Goal: Task Accomplishment & Management: Use online tool/utility

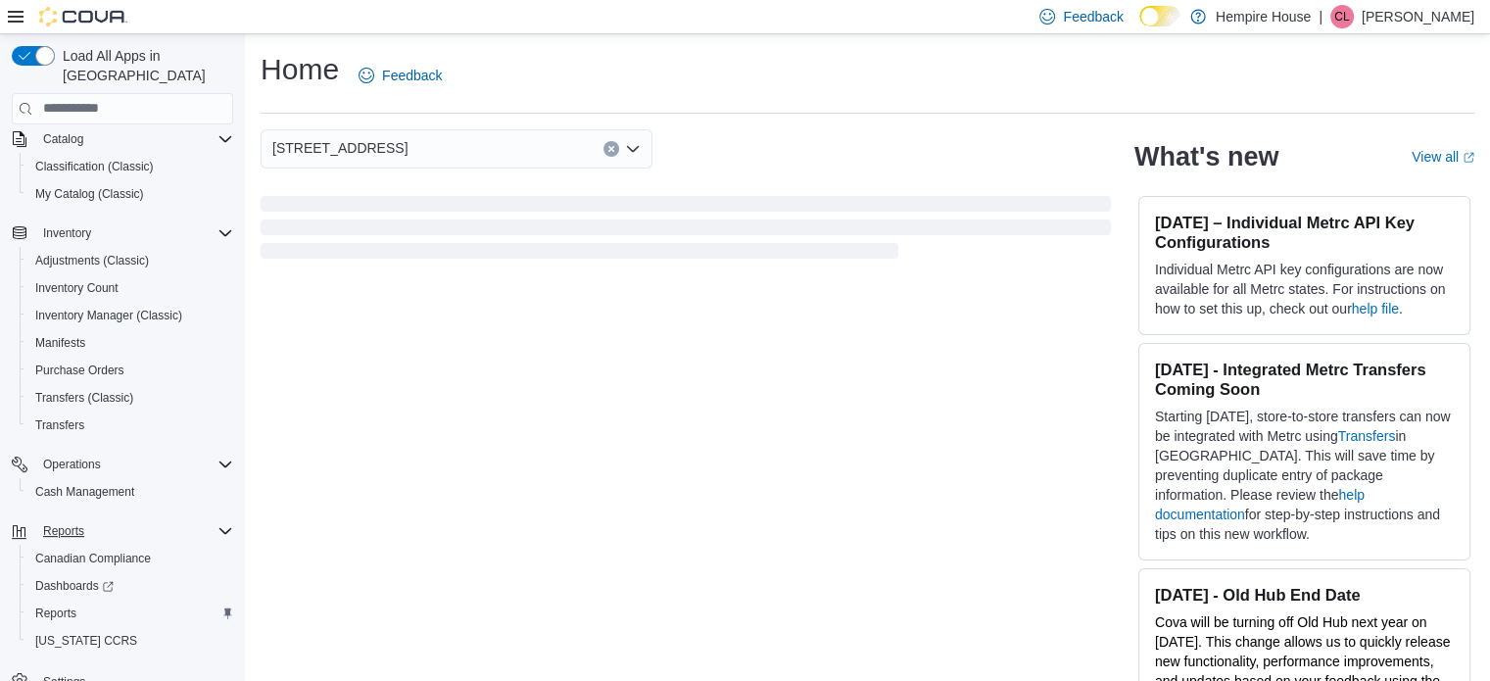
scroll to position [169, 0]
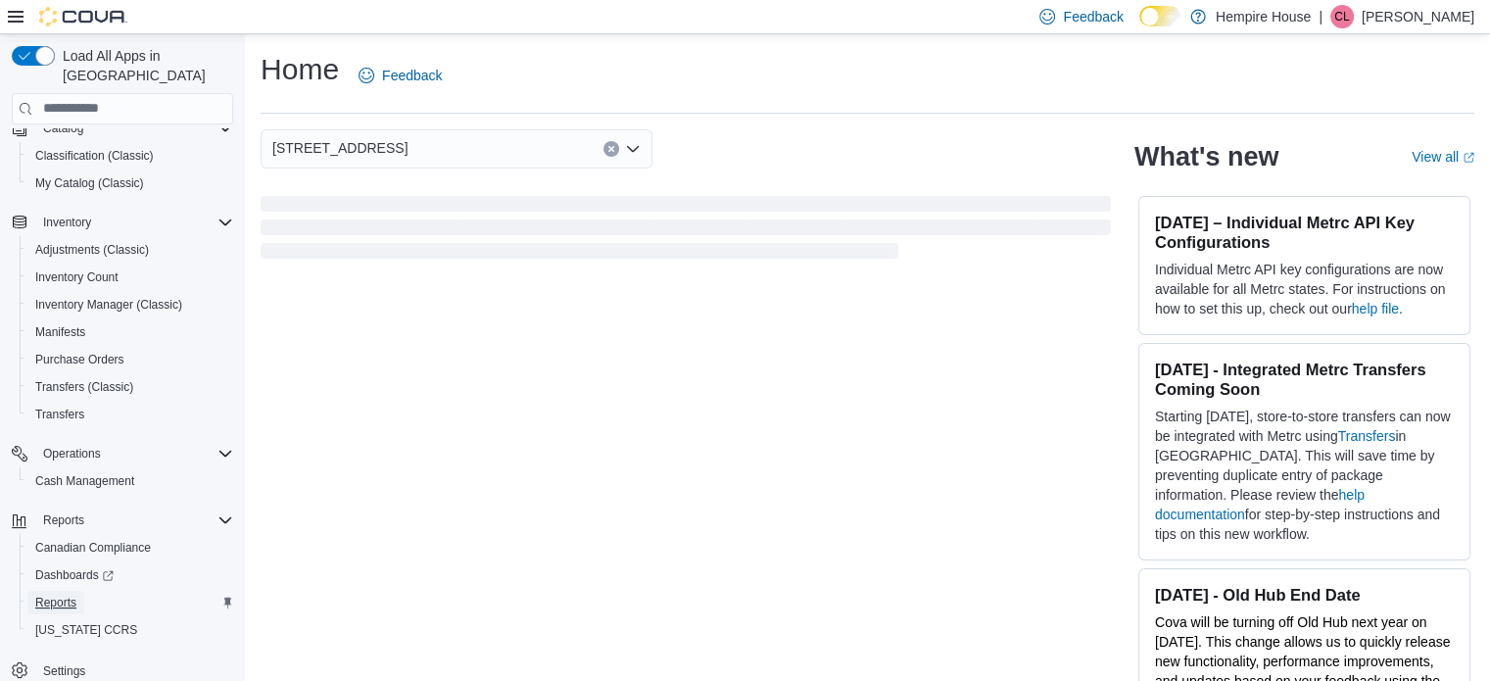
click at [64, 595] on span "Reports" at bounding box center [55, 603] width 41 height 16
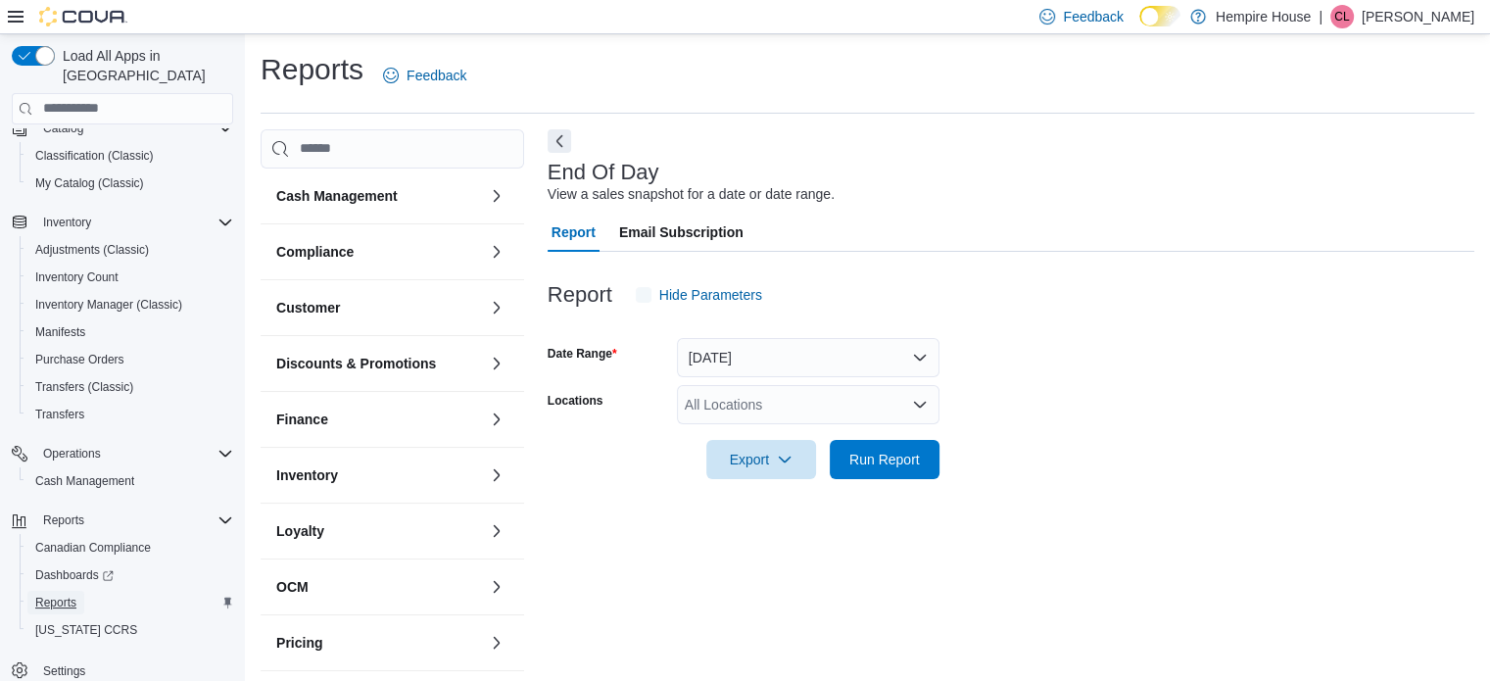
scroll to position [13, 0]
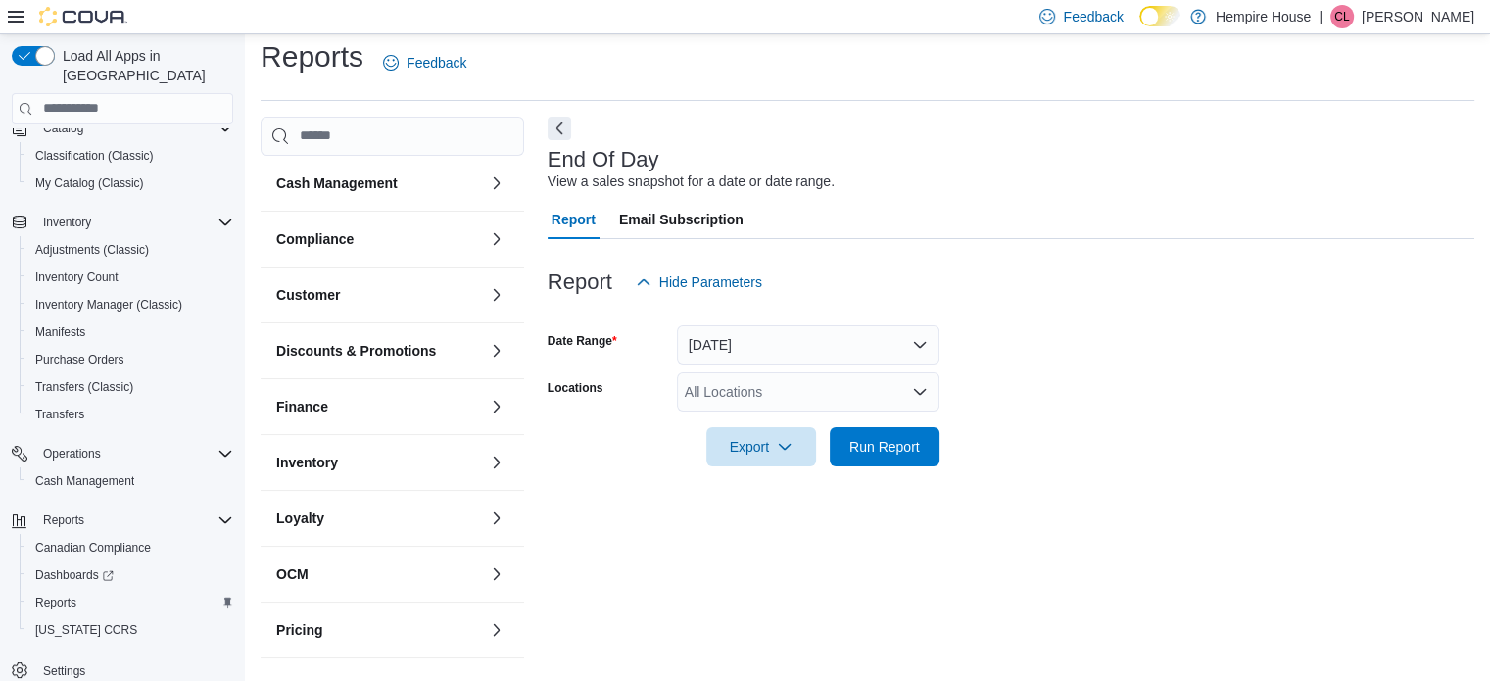
click at [825, 399] on div "All Locations" at bounding box center [808, 391] width 263 height 39
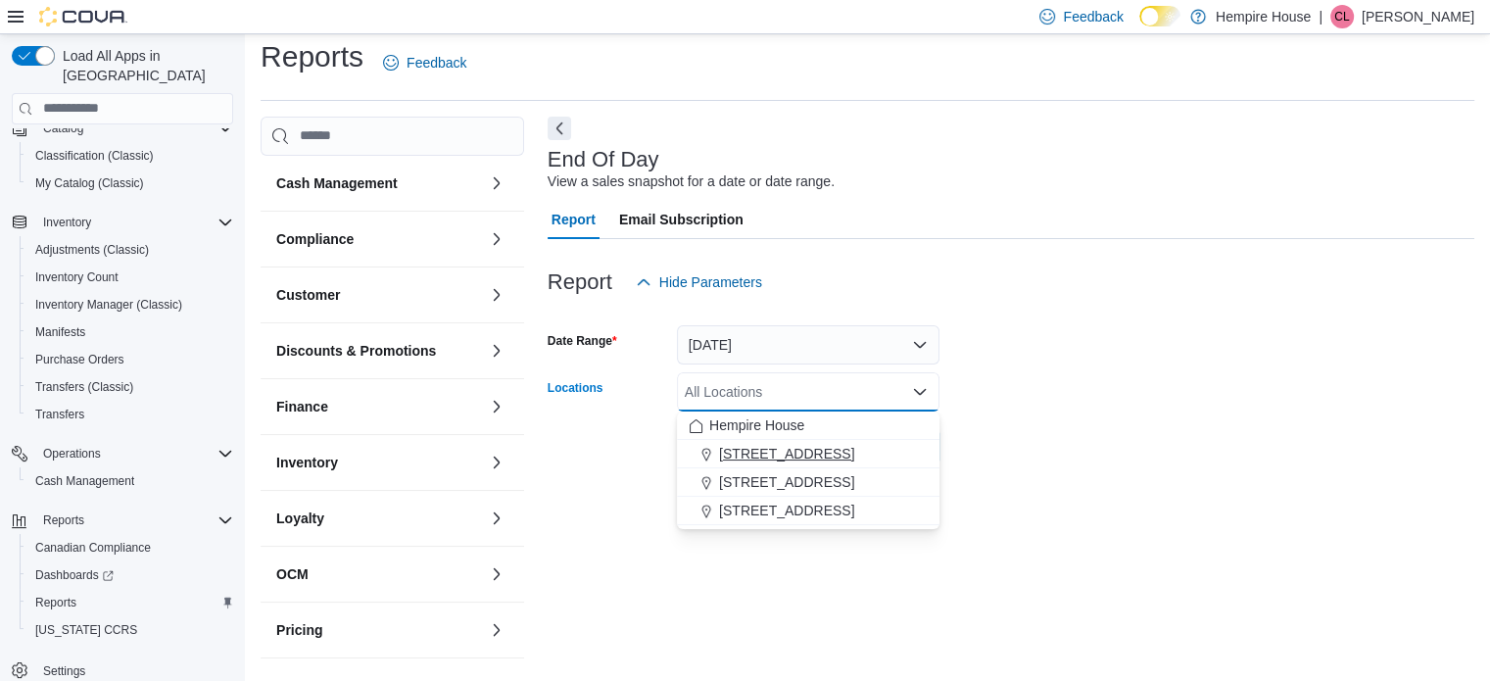
click at [810, 460] on span "[STREET_ADDRESS]" at bounding box center [786, 454] width 135 height 20
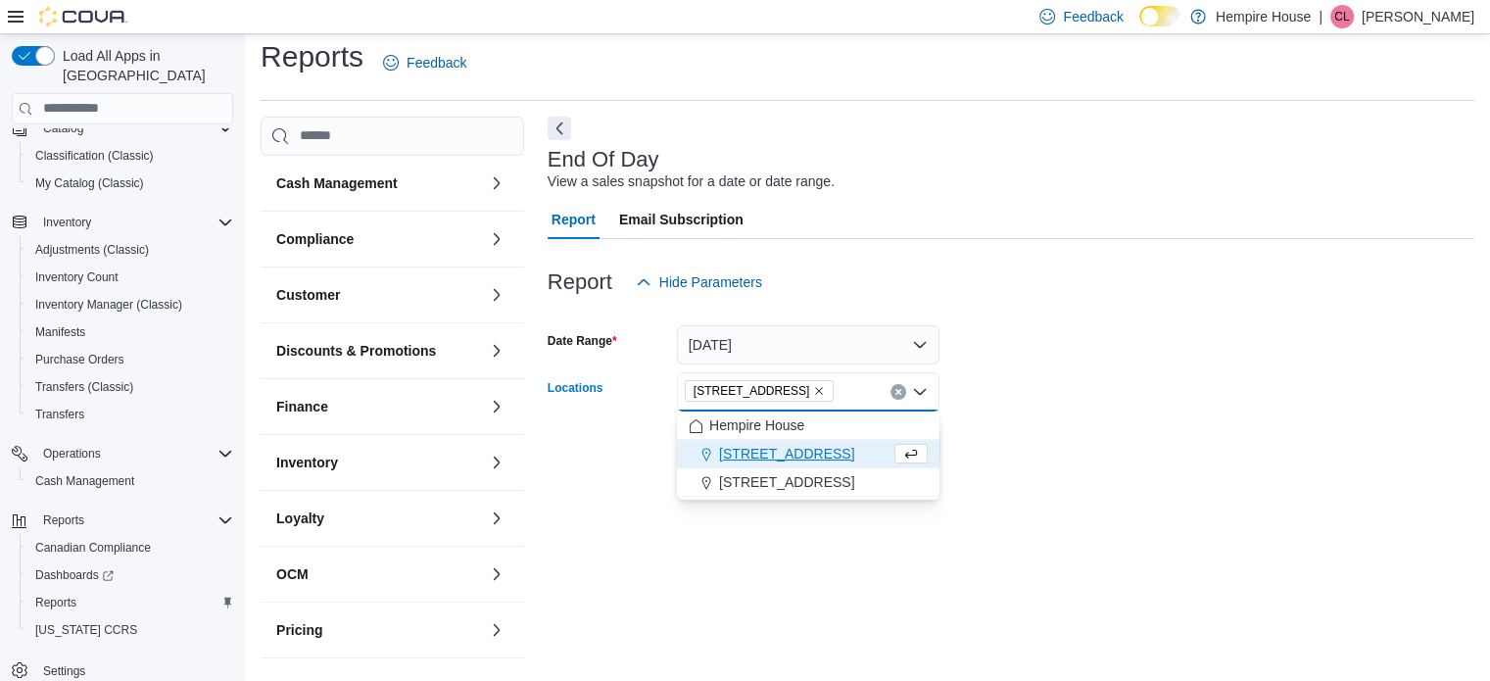
click at [590, 447] on div "Export Run Report" at bounding box center [744, 446] width 392 height 39
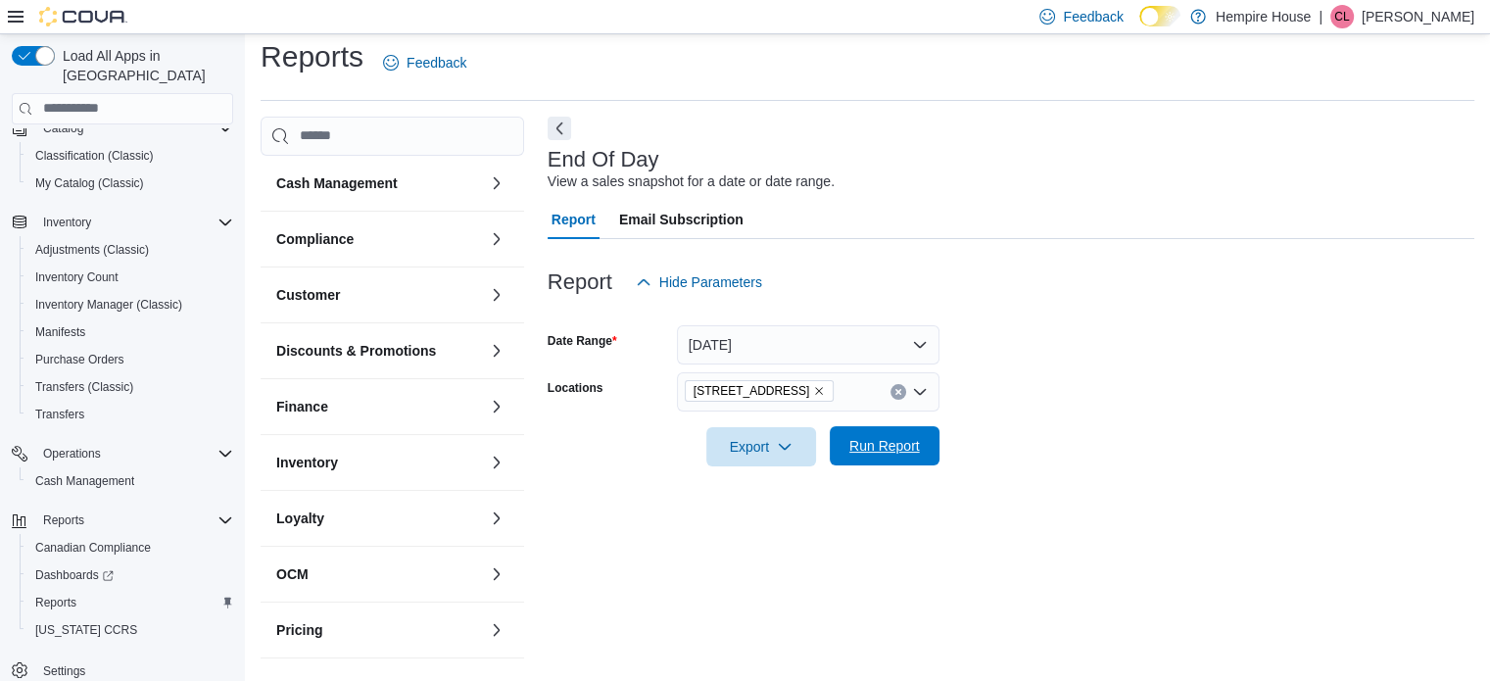
click at [847, 437] on span "Run Report" at bounding box center [885, 445] width 86 height 39
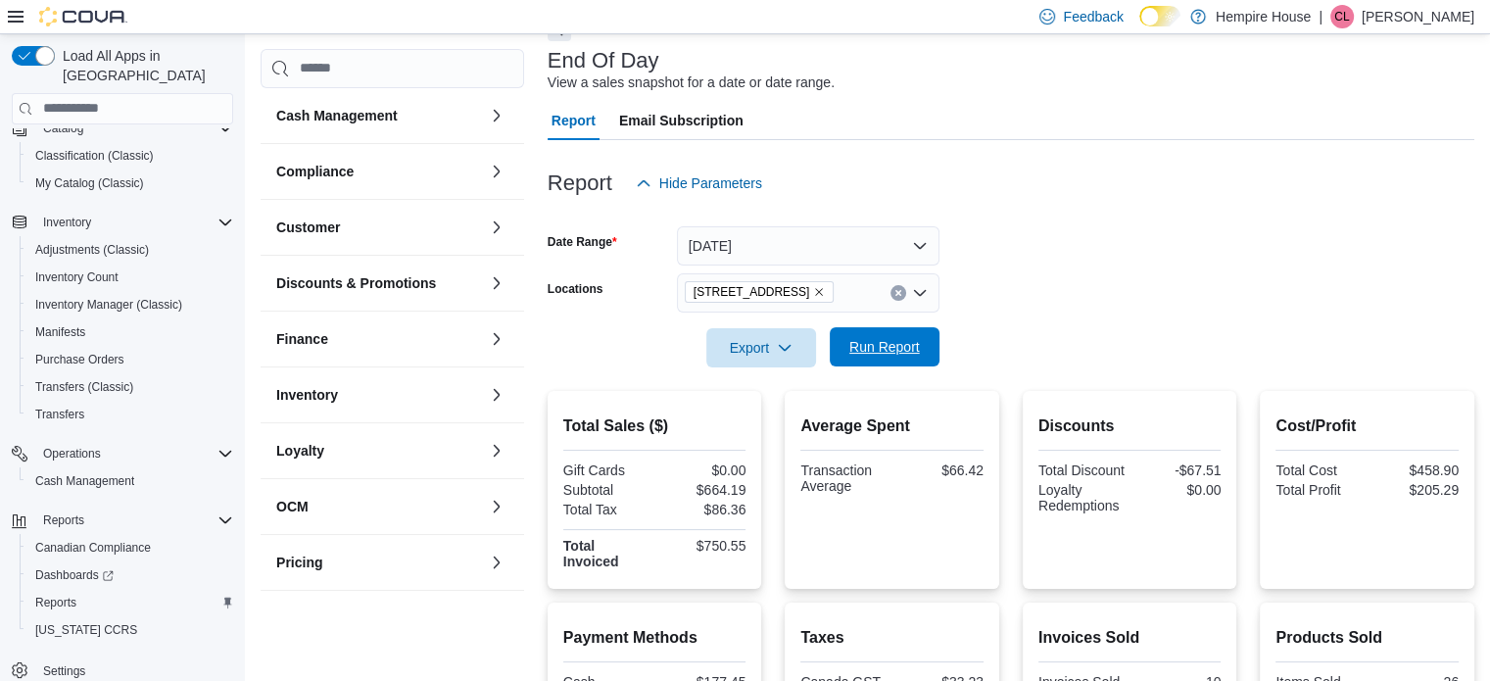
scroll to position [111, 0]
click at [897, 294] on icon "Clear input" at bounding box center [899, 294] width 8 height 8
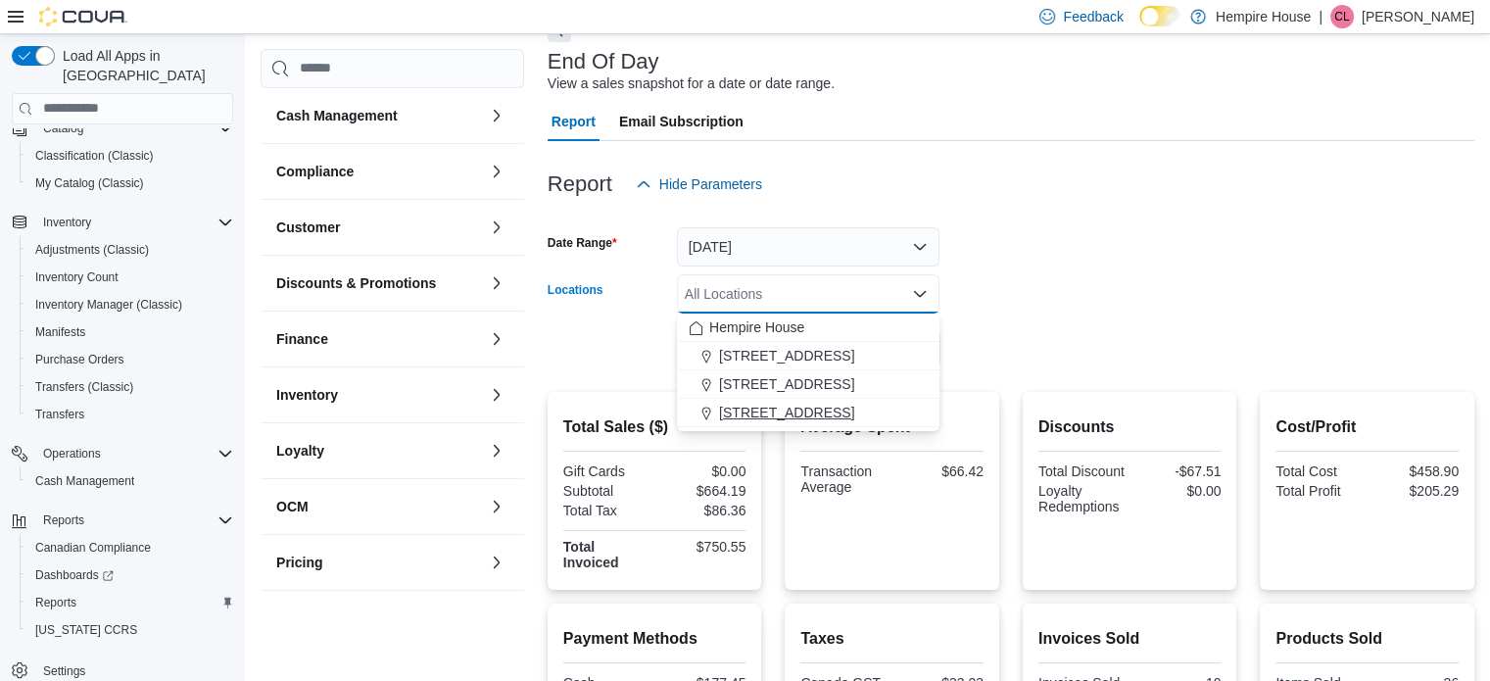
click at [789, 414] on span "[STREET_ADDRESS]" at bounding box center [786, 413] width 135 height 20
click at [1010, 302] on form "Date Range [DATE] Locations [STREET_ADDRESS] Combo box. Selected. [STREET_ADDRE…" at bounding box center [1011, 286] width 927 height 165
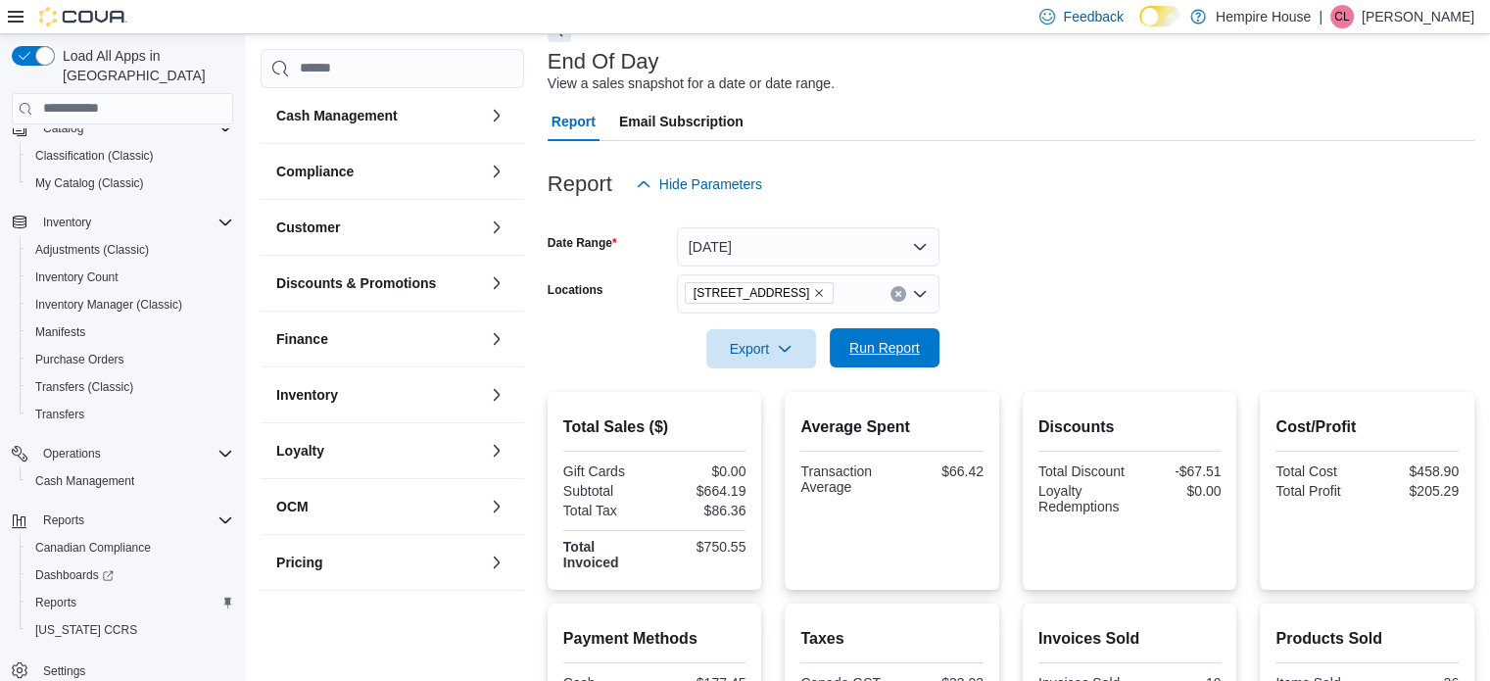
click at [875, 349] on span "Run Report" at bounding box center [884, 348] width 71 height 20
click at [895, 291] on icon "Clear input" at bounding box center [897, 293] width 5 height 5
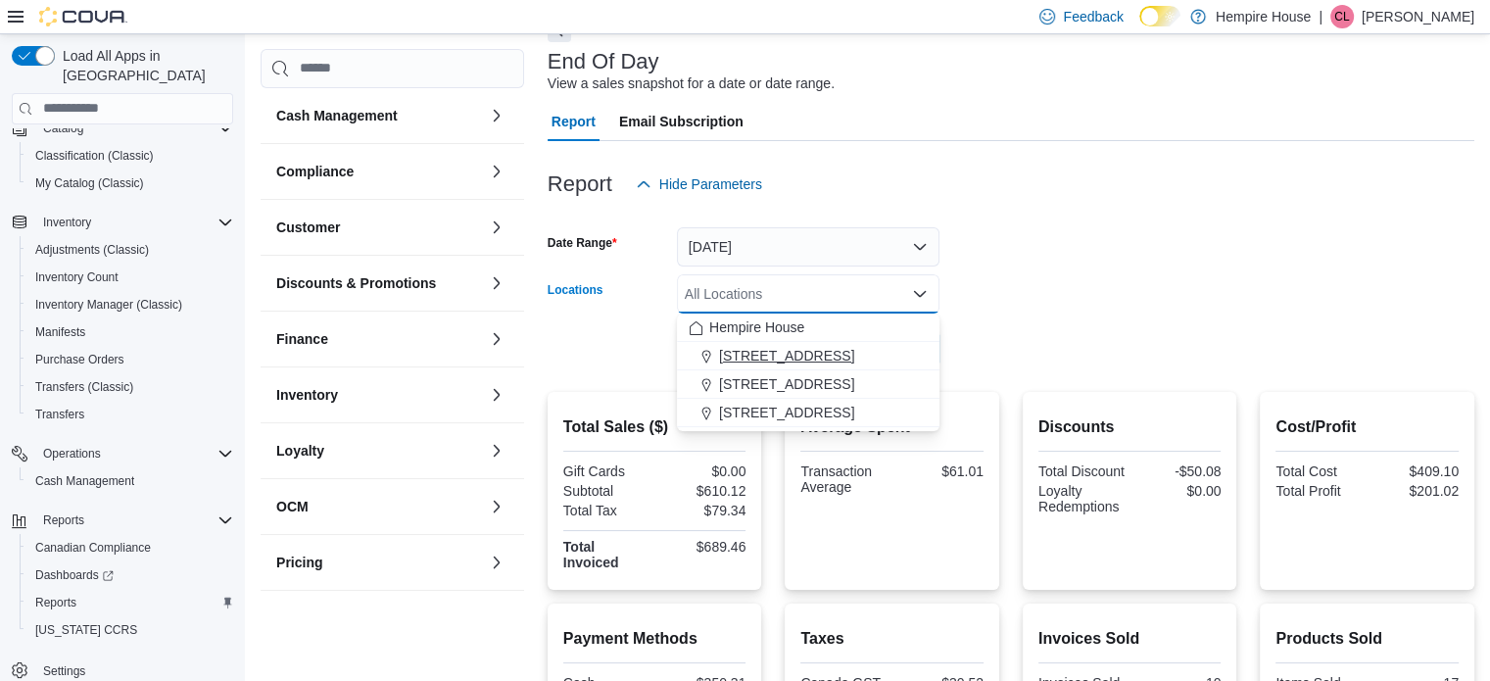
click at [789, 357] on span "[STREET_ADDRESS]" at bounding box center [786, 356] width 135 height 20
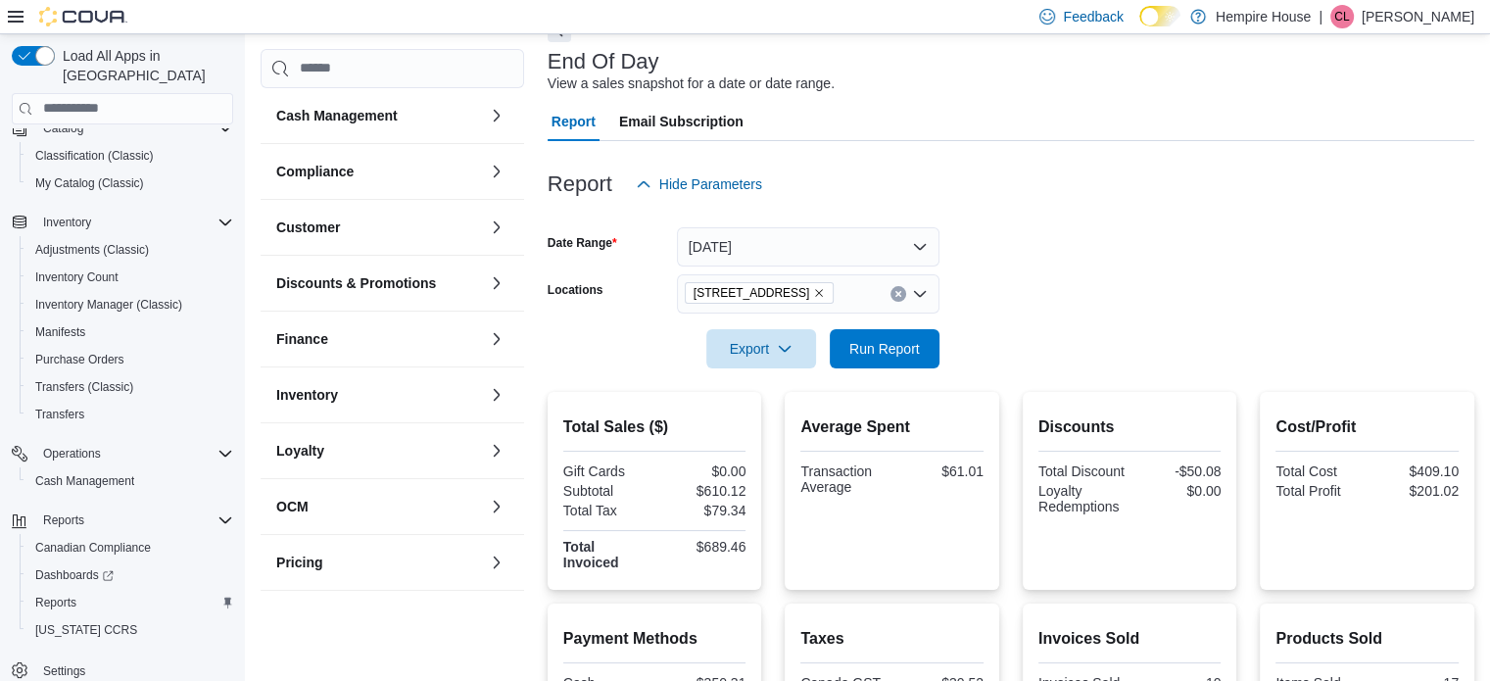
click at [1015, 314] on div at bounding box center [1011, 322] width 927 height 16
click at [895, 340] on span "Run Report" at bounding box center [884, 348] width 71 height 20
click at [895, 293] on icon "Clear input" at bounding box center [899, 294] width 8 height 8
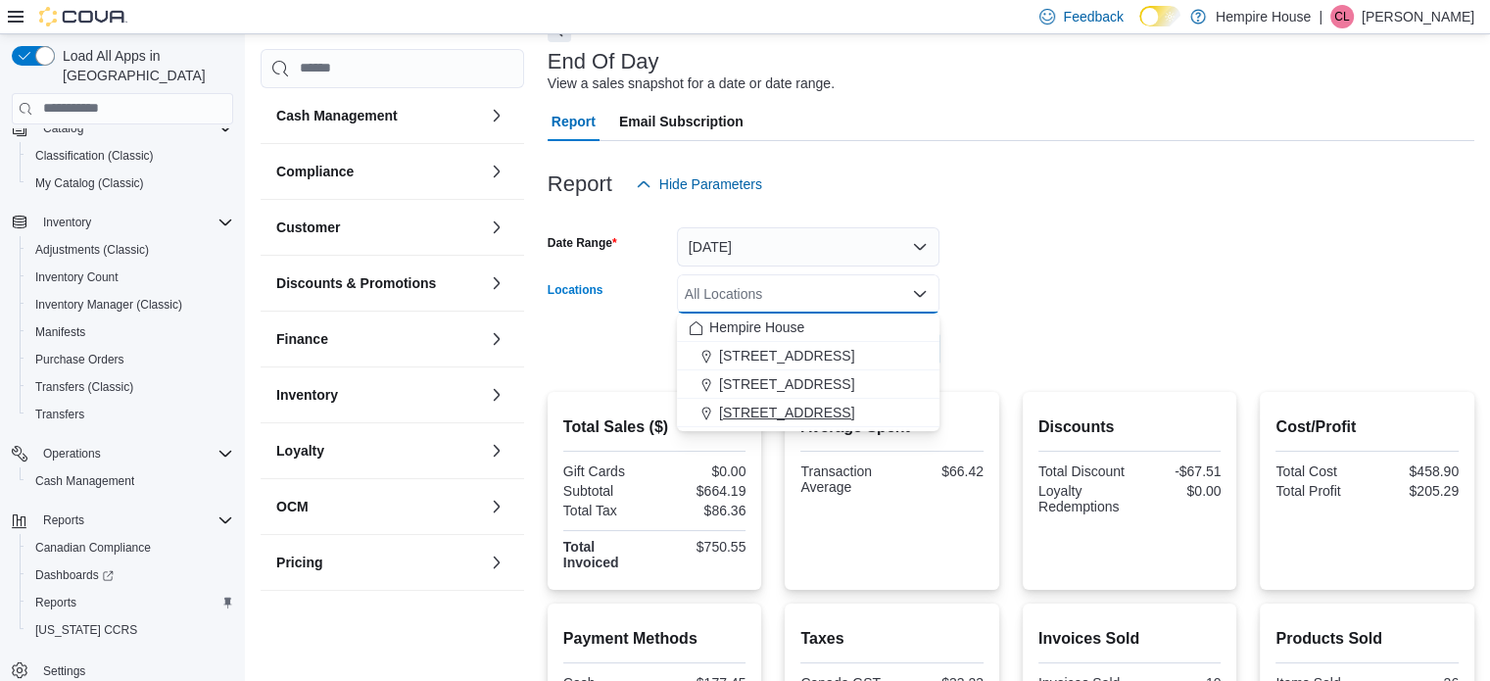
click at [788, 410] on span "[STREET_ADDRESS]" at bounding box center [786, 413] width 135 height 20
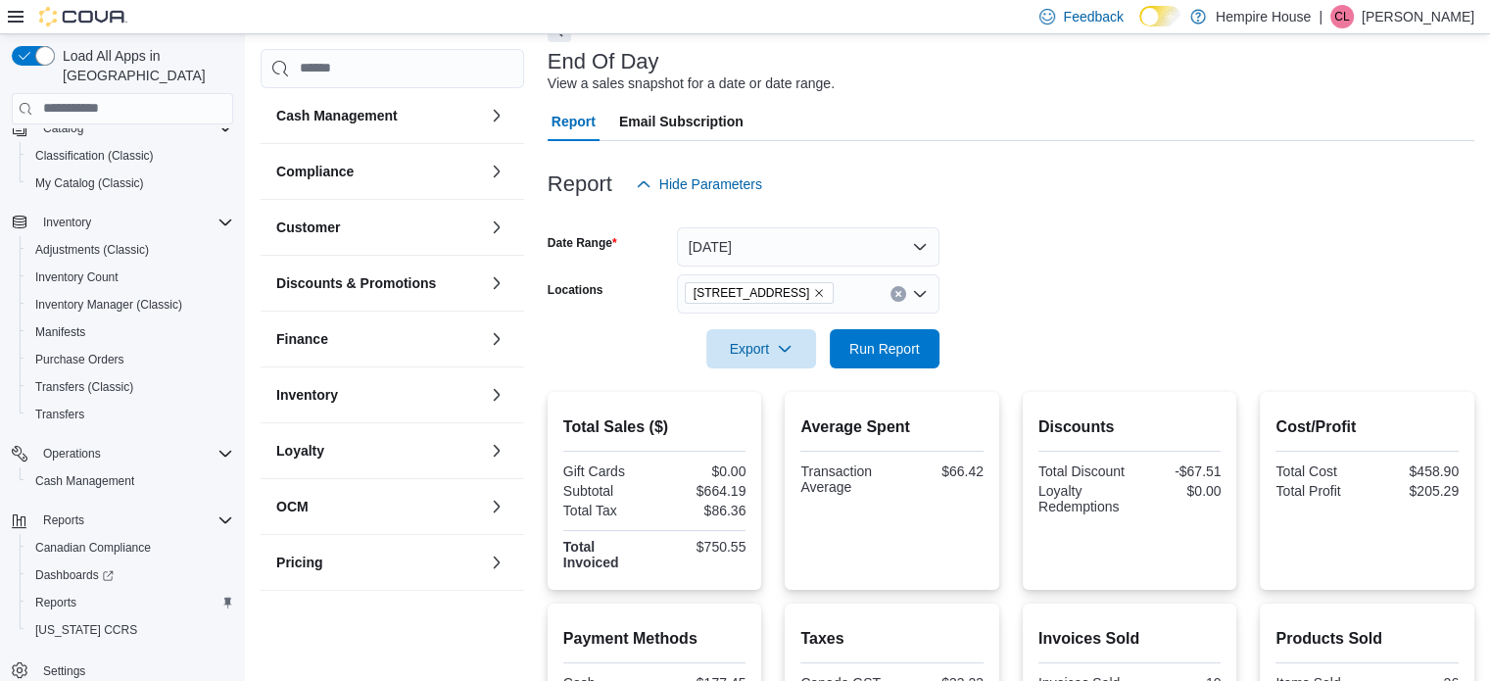
click at [1085, 302] on form "Date Range [DATE] Locations [STREET_ADDRESS] Export Run Report" at bounding box center [1011, 286] width 927 height 165
click at [920, 352] on span "Run Report" at bounding box center [885, 347] width 86 height 39
click at [893, 295] on button "Clear input" at bounding box center [899, 294] width 16 height 16
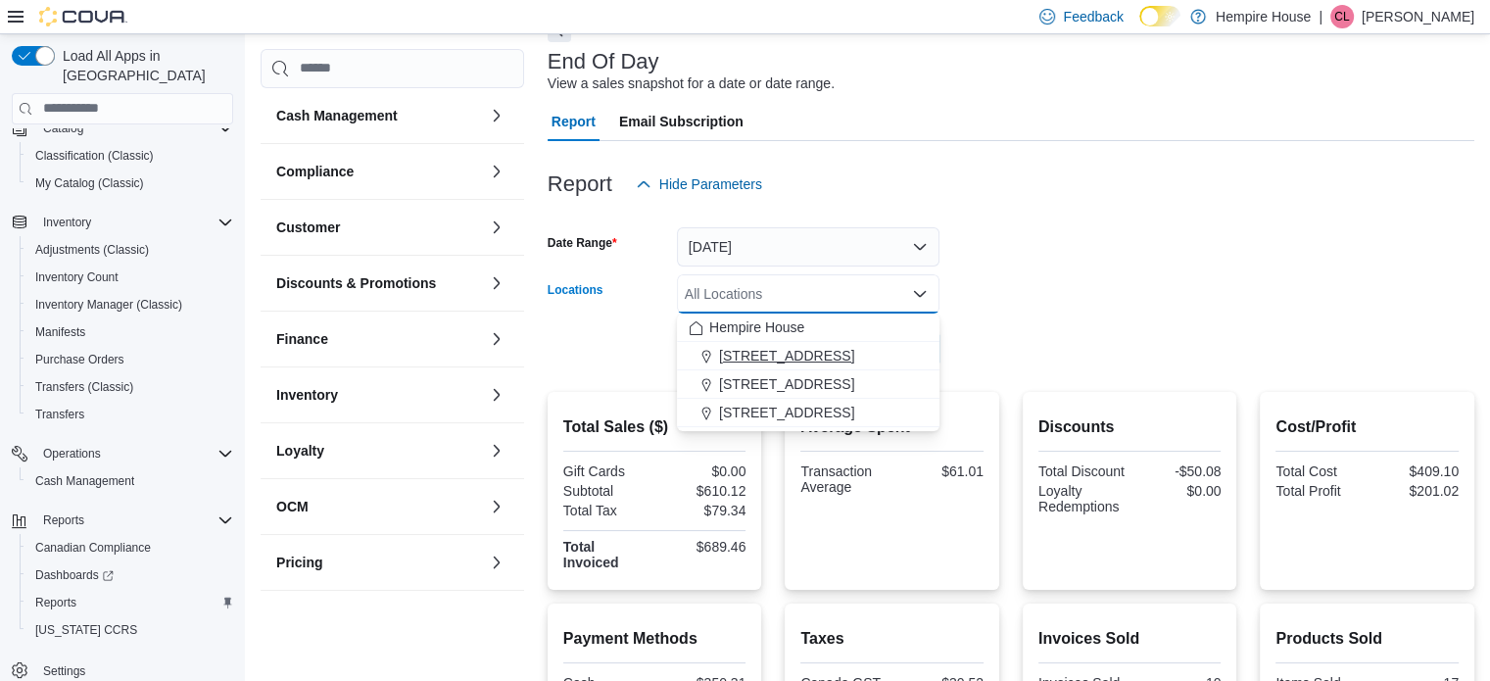
click at [830, 354] on span "[STREET_ADDRESS]" at bounding box center [786, 356] width 135 height 20
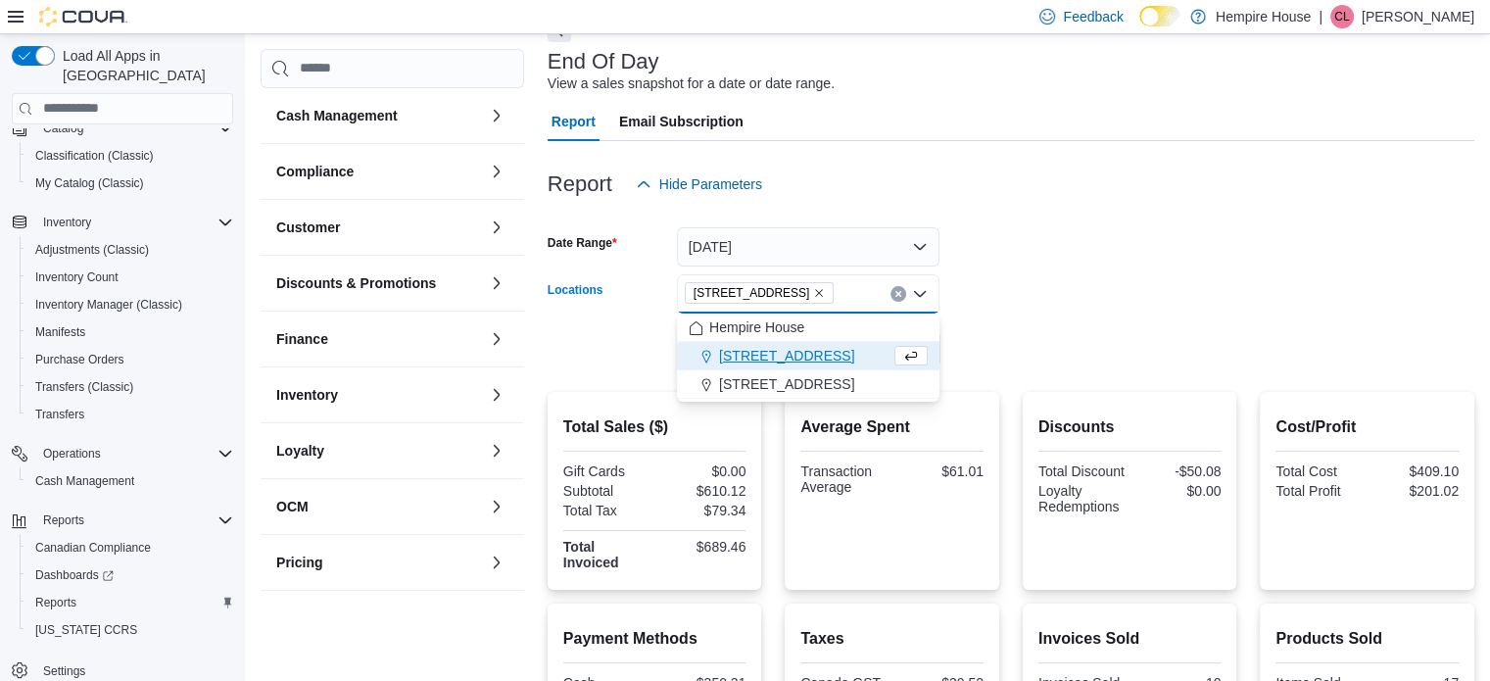
drag, startPoint x: 1039, startPoint y: 302, endPoint x: 1023, endPoint y: 312, distance: 18.5
click at [1039, 305] on form "Date Range [DATE] Locations [STREET_ADDRESS] Combo box. Selected. [STREET_ADDRE…" at bounding box center [1011, 286] width 927 height 165
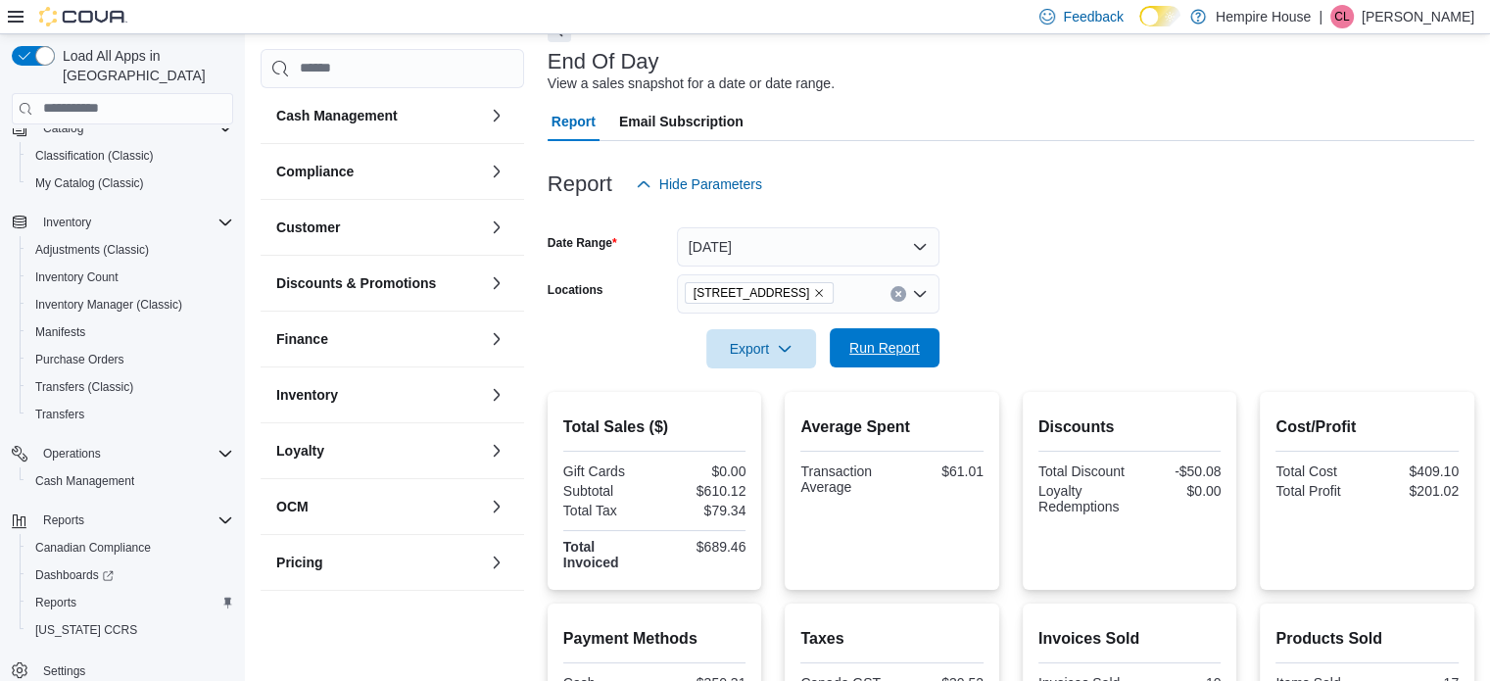
click at [913, 344] on span "Run Report" at bounding box center [884, 348] width 71 height 20
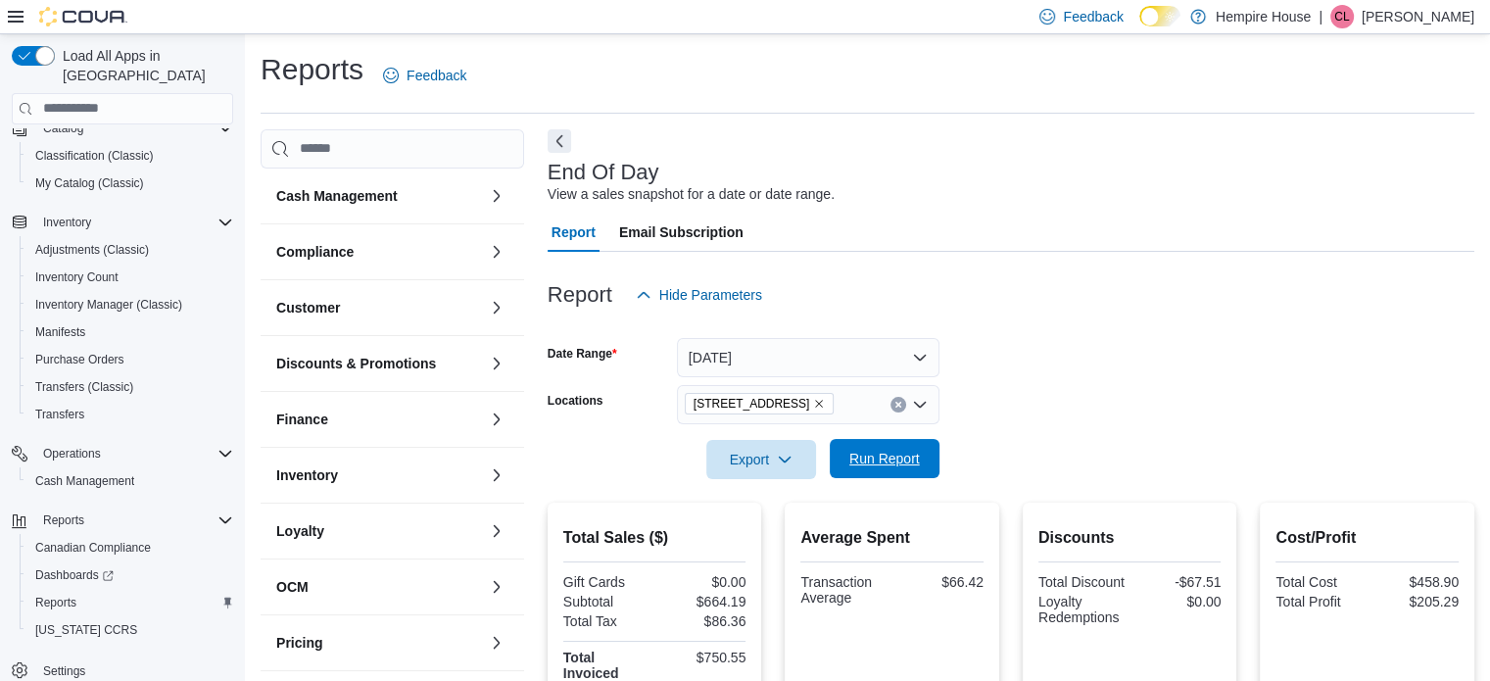
click at [875, 457] on span "Run Report" at bounding box center [884, 459] width 71 height 20
click at [894, 410] on button "Clear input" at bounding box center [899, 405] width 16 height 16
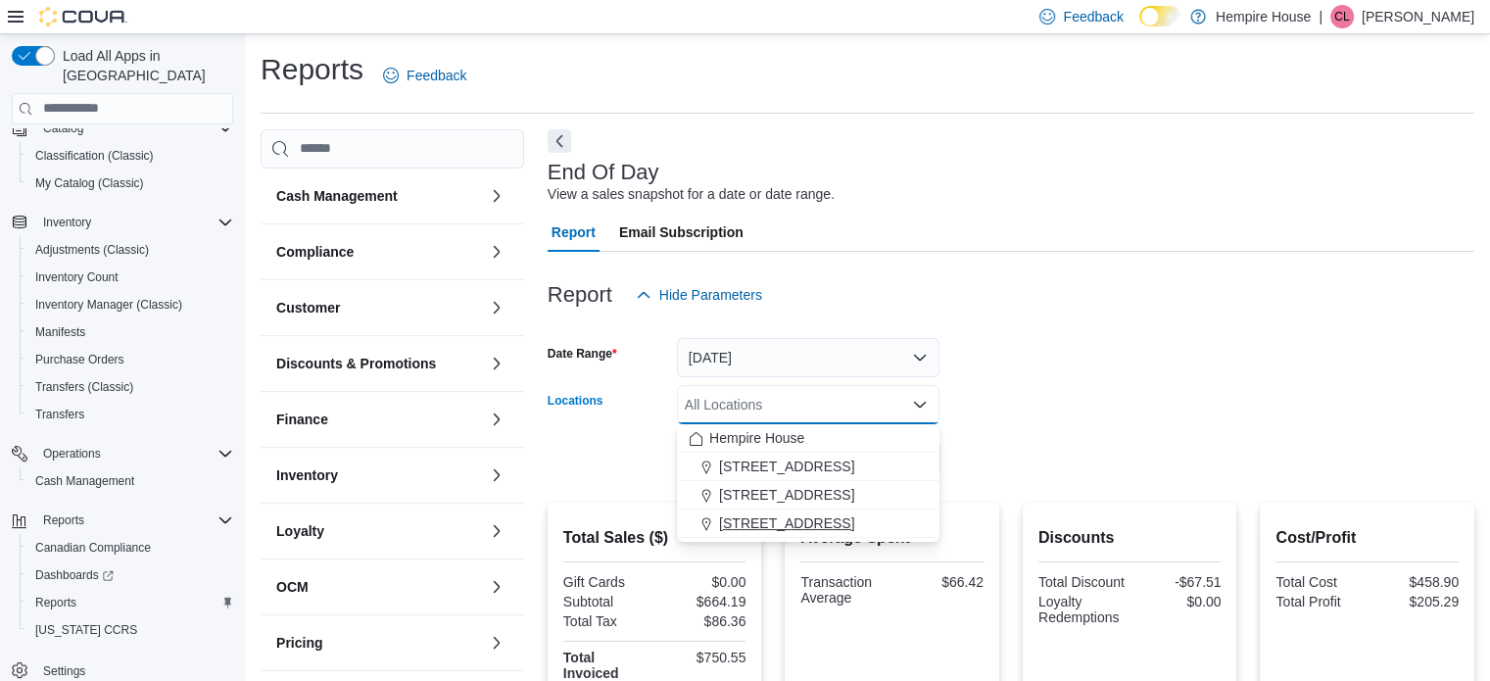
click at [790, 521] on span "[STREET_ADDRESS]" at bounding box center [786, 523] width 135 height 20
click at [1016, 395] on form "Date Range [DATE] Locations [STREET_ADDRESS] Combo box. Selected. [STREET_ADDRE…" at bounding box center [1011, 397] width 927 height 165
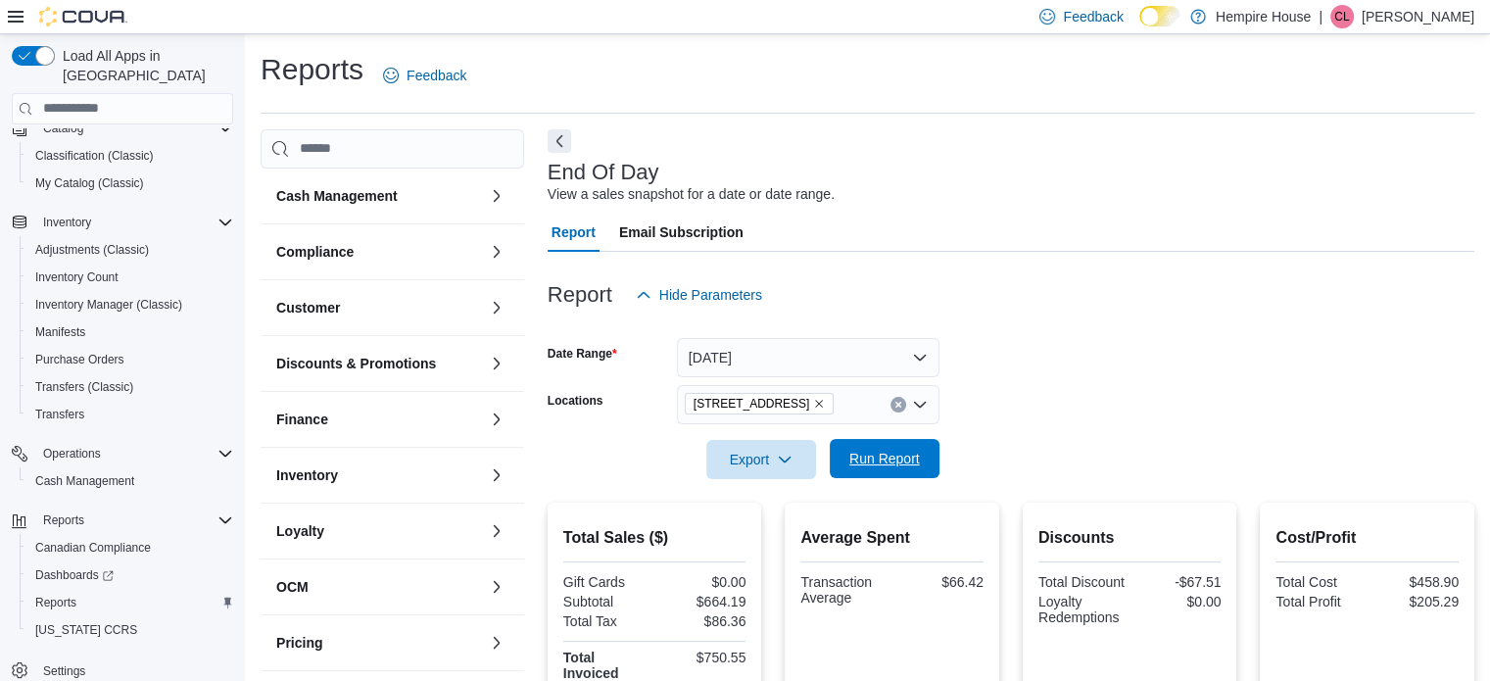
click at [864, 451] on span "Run Report" at bounding box center [884, 459] width 71 height 20
click at [897, 406] on icon "Clear input" at bounding box center [899, 405] width 8 height 8
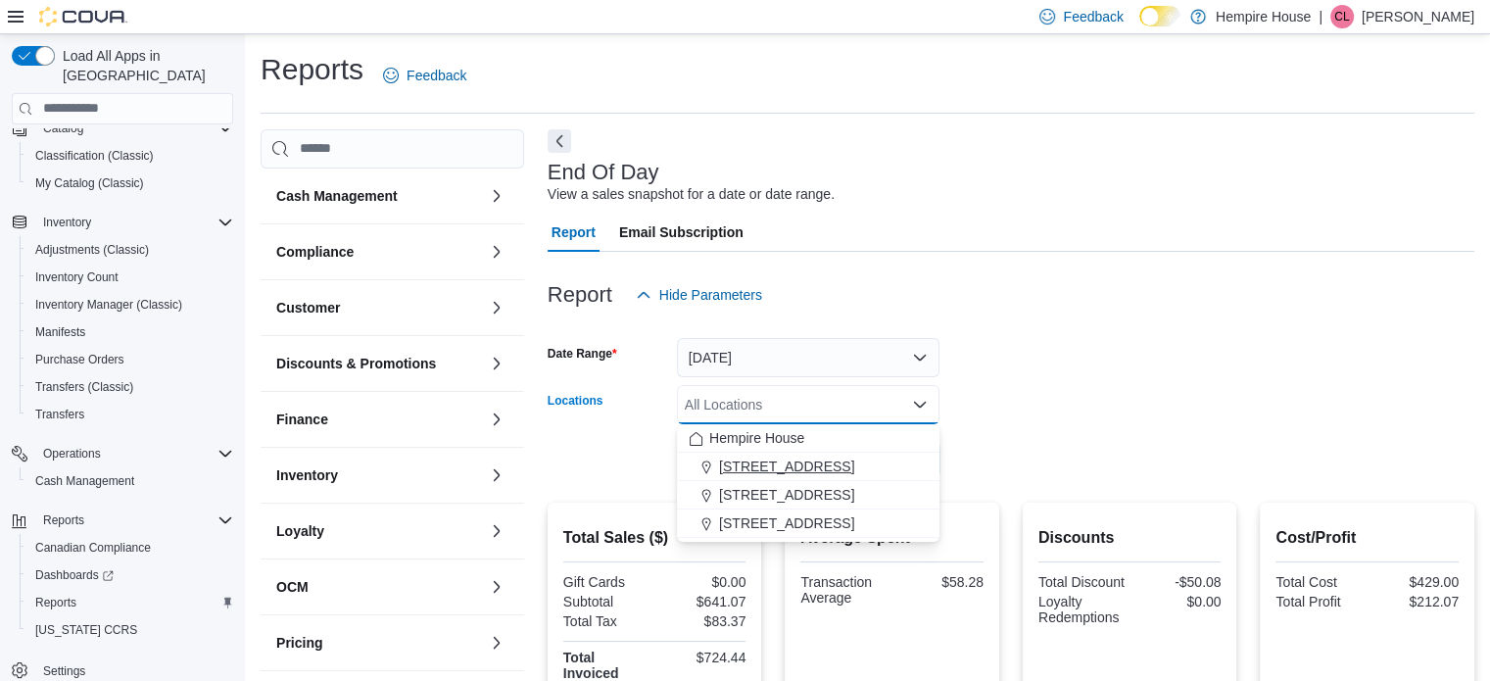
click at [803, 465] on span "[STREET_ADDRESS]" at bounding box center [786, 467] width 135 height 20
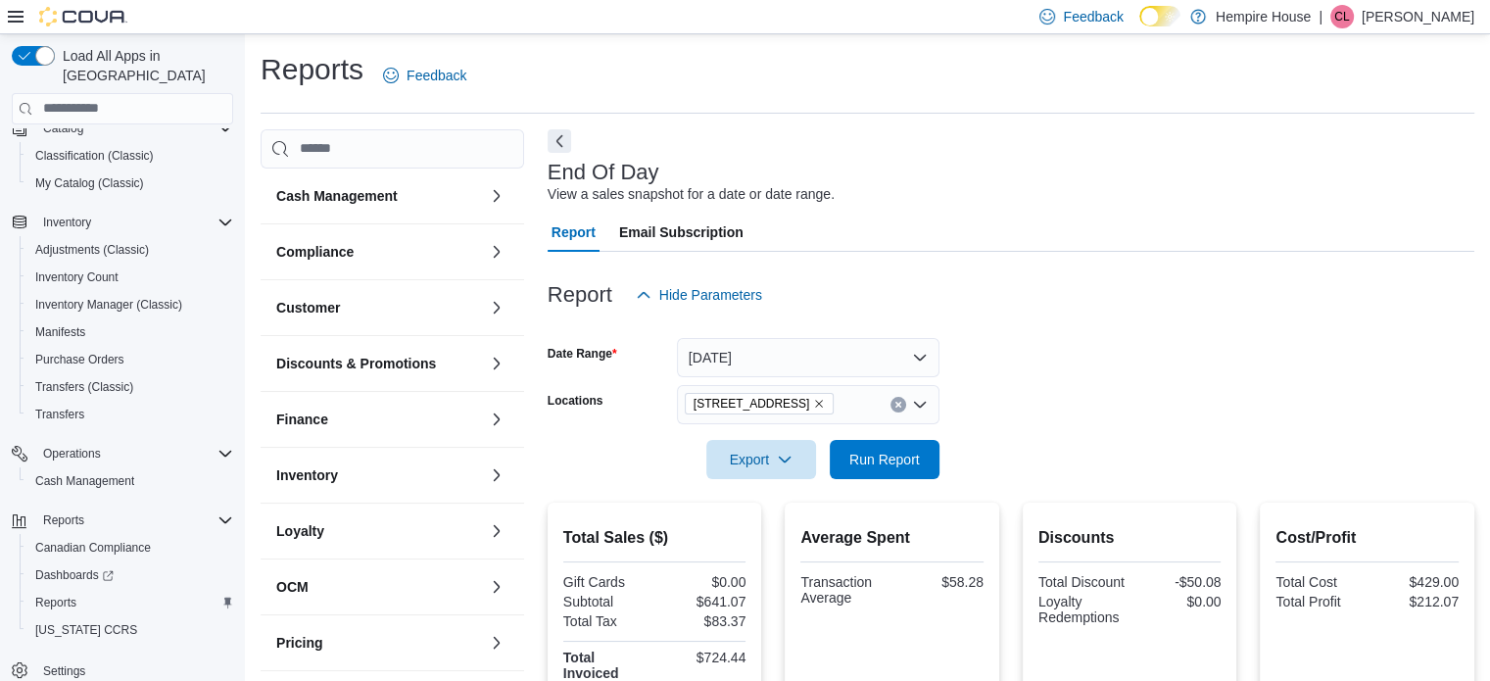
click at [992, 401] on form "Date Range [DATE] Locations [STREET_ADDRESS] Export Run Report" at bounding box center [1011, 397] width 927 height 165
click at [890, 458] on span "Run Report" at bounding box center [884, 459] width 71 height 20
click at [895, 403] on icon "Clear input" at bounding box center [899, 405] width 8 height 8
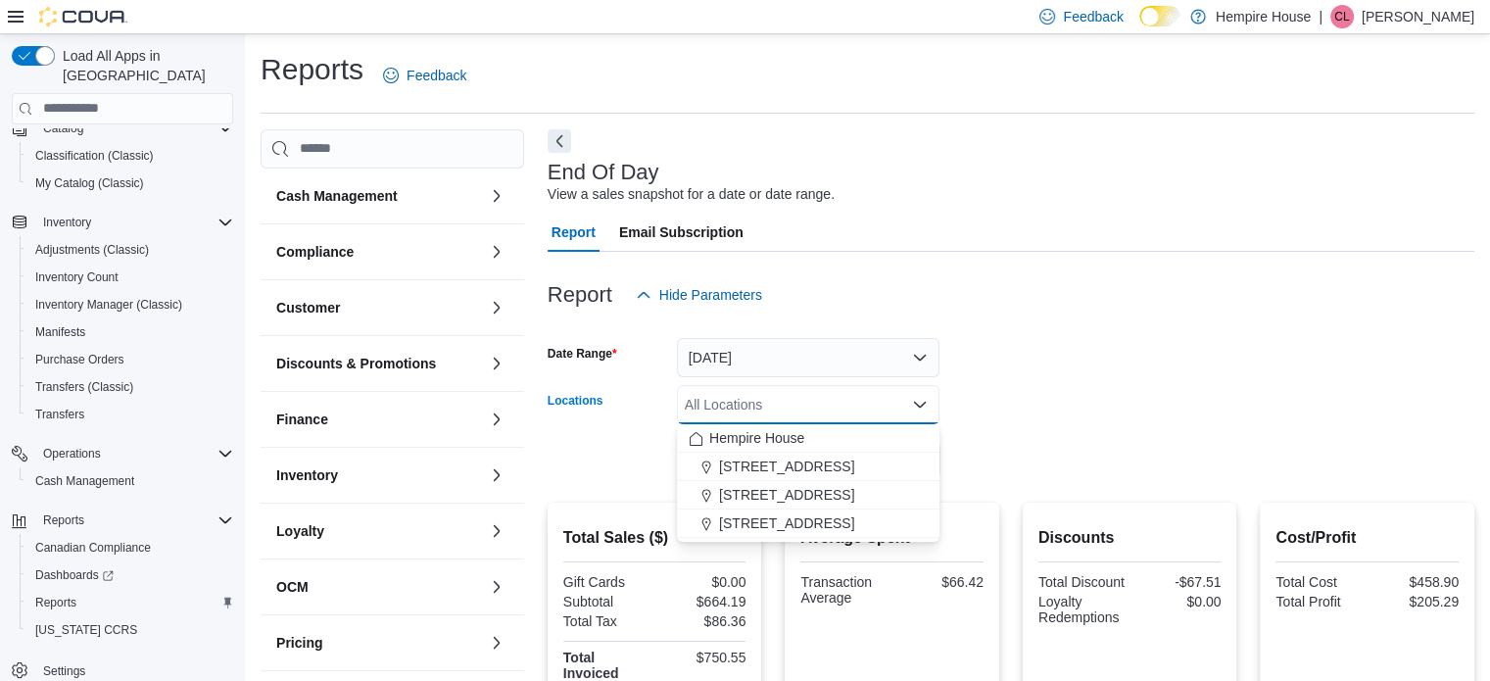
click at [1028, 396] on form "Date Range [DATE] Locations All Locations Combo box. Selected. Combo box input.…" at bounding box center [1011, 397] width 927 height 165
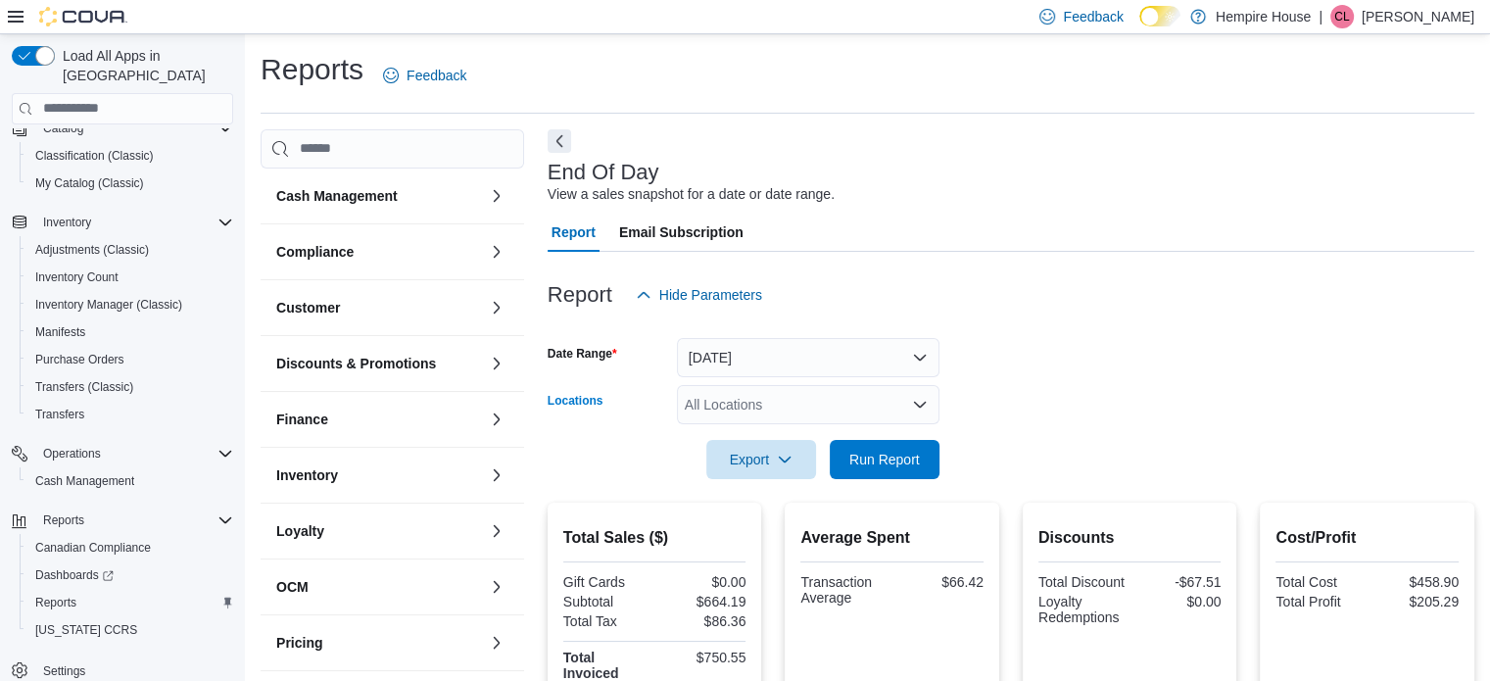
click at [773, 407] on div "All Locations" at bounding box center [808, 404] width 263 height 39
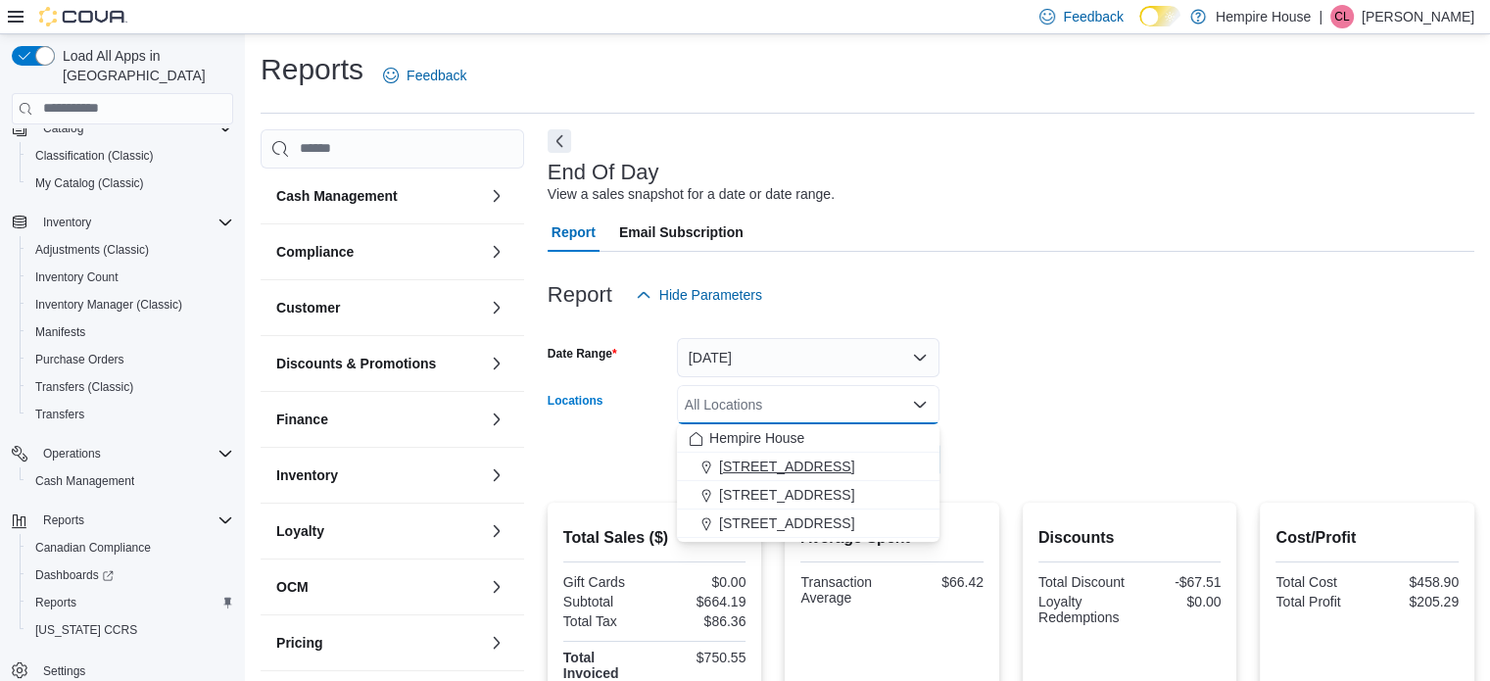
click at [732, 472] on span "[STREET_ADDRESS]" at bounding box center [786, 467] width 135 height 20
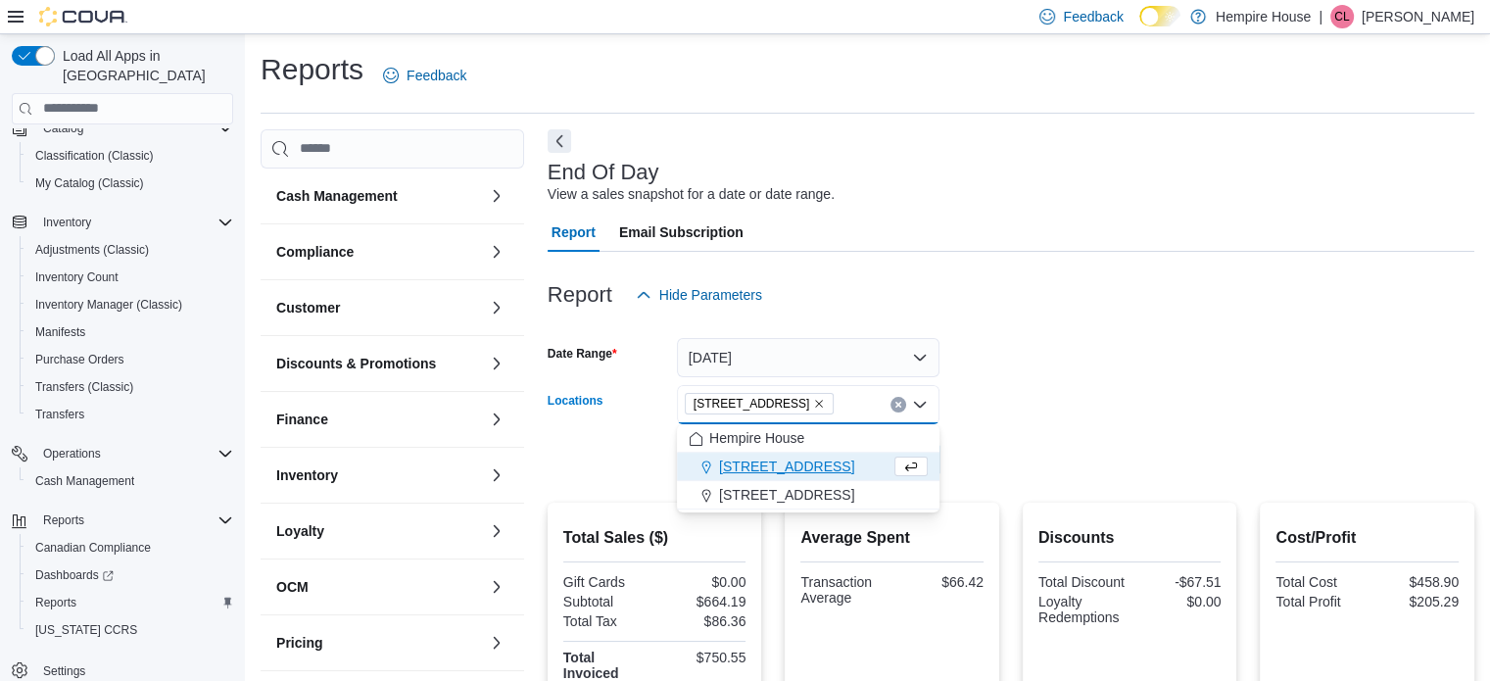
click at [1041, 405] on form "Date Range [DATE] Locations [STREET_ADDRESS] Combo box. Selected. [STREET_ADDRE…" at bounding box center [1011, 397] width 927 height 165
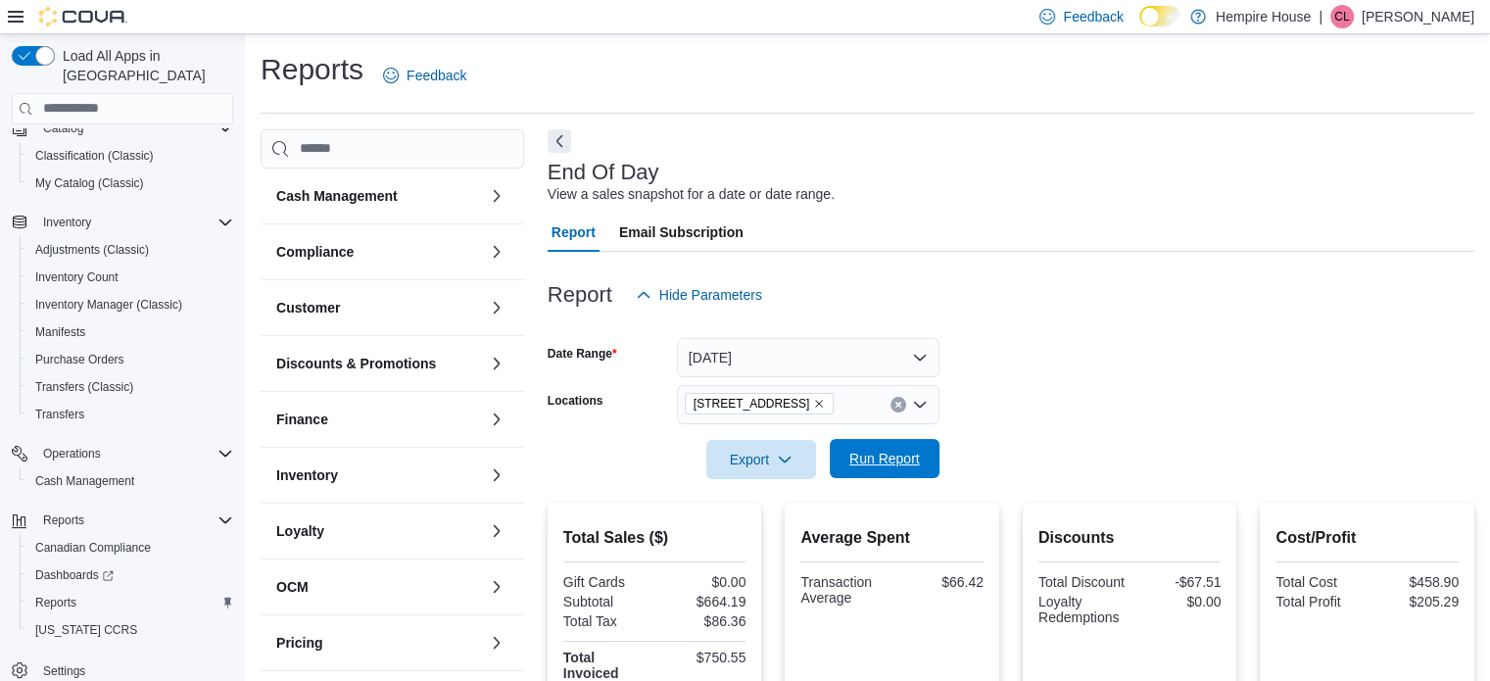
click at [898, 458] on span "Run Report" at bounding box center [884, 459] width 71 height 20
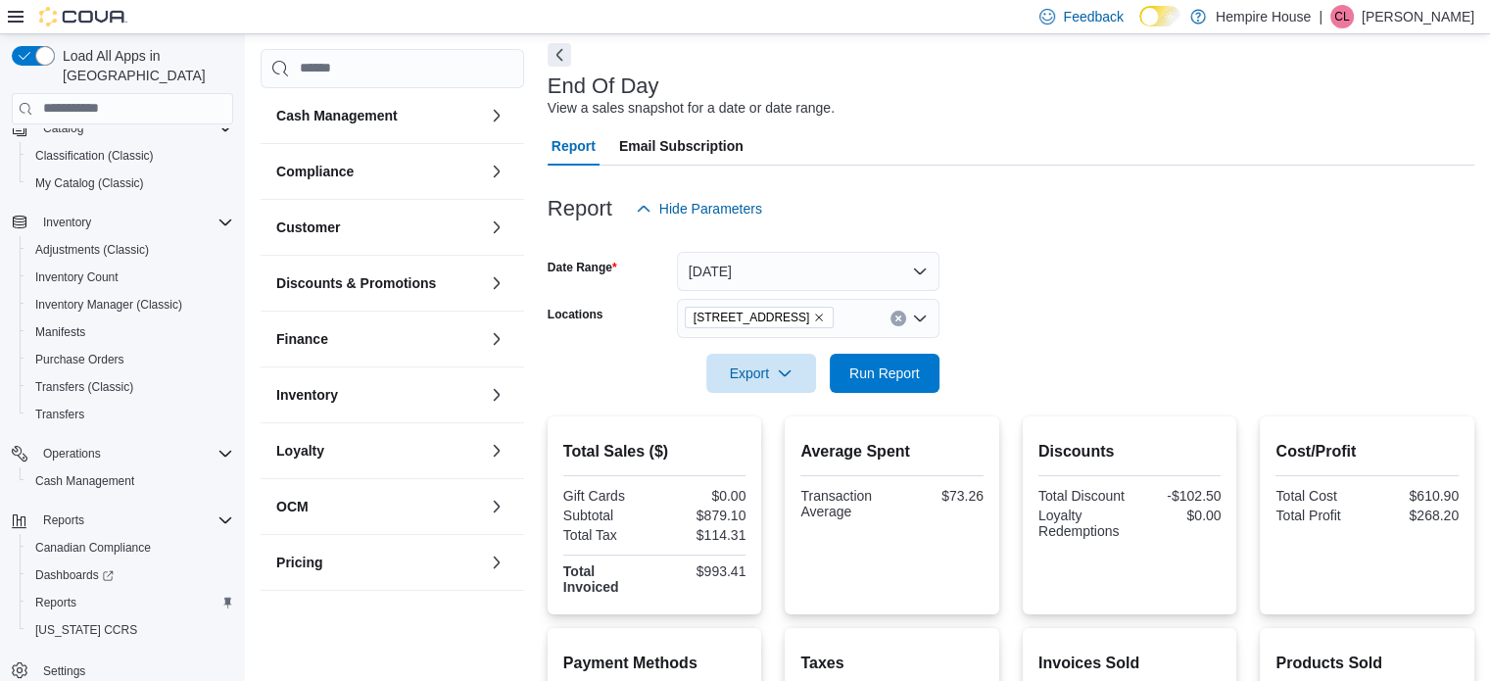
scroll to position [196, 0]
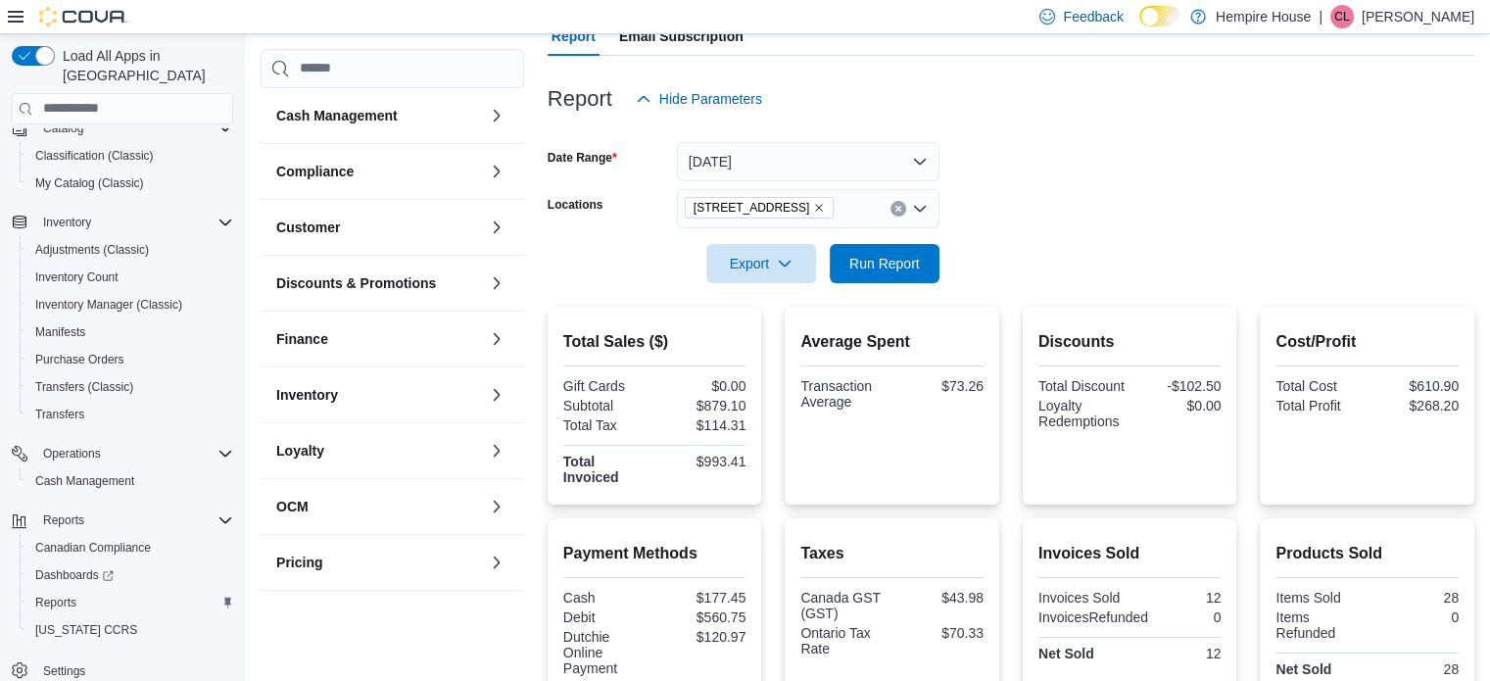
click at [897, 207] on icon "Clear input" at bounding box center [897, 208] width 5 height 5
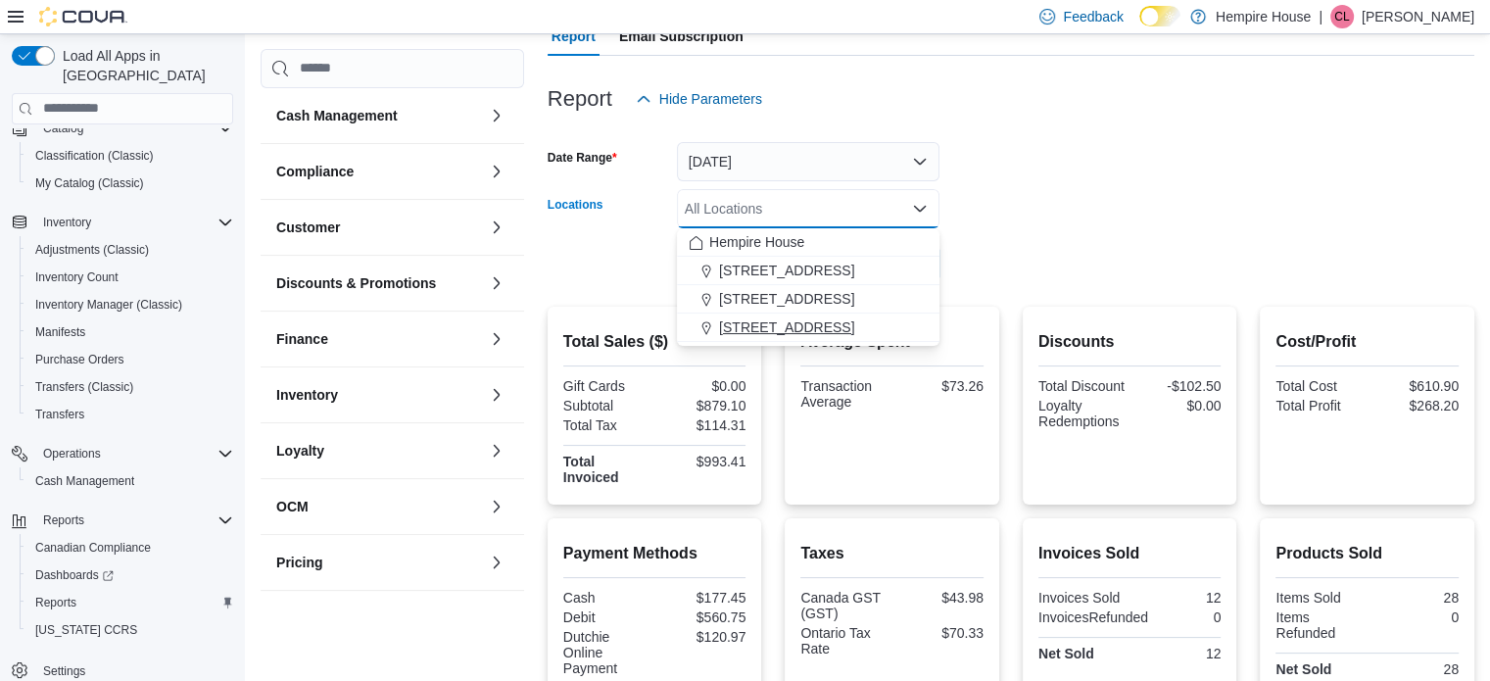
click at [823, 328] on div "[STREET_ADDRESS]" at bounding box center [808, 327] width 239 height 20
click at [1088, 205] on form "Date Range [DATE] Locations [STREET_ADDRESS] Combo box. Selected. [STREET_ADDRE…" at bounding box center [1011, 201] width 927 height 165
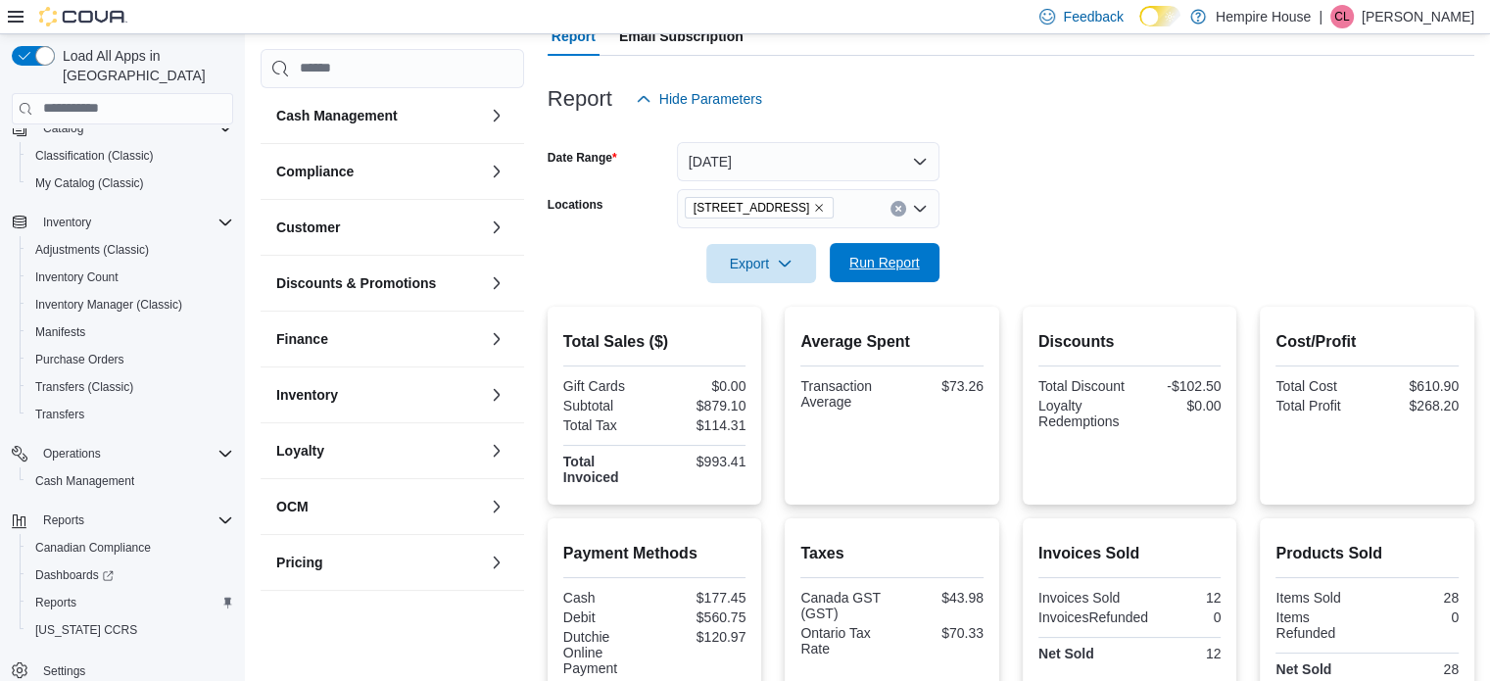
click at [855, 266] on span "Run Report" at bounding box center [884, 263] width 71 height 20
click at [899, 211] on icon "Clear input" at bounding box center [899, 209] width 8 height 8
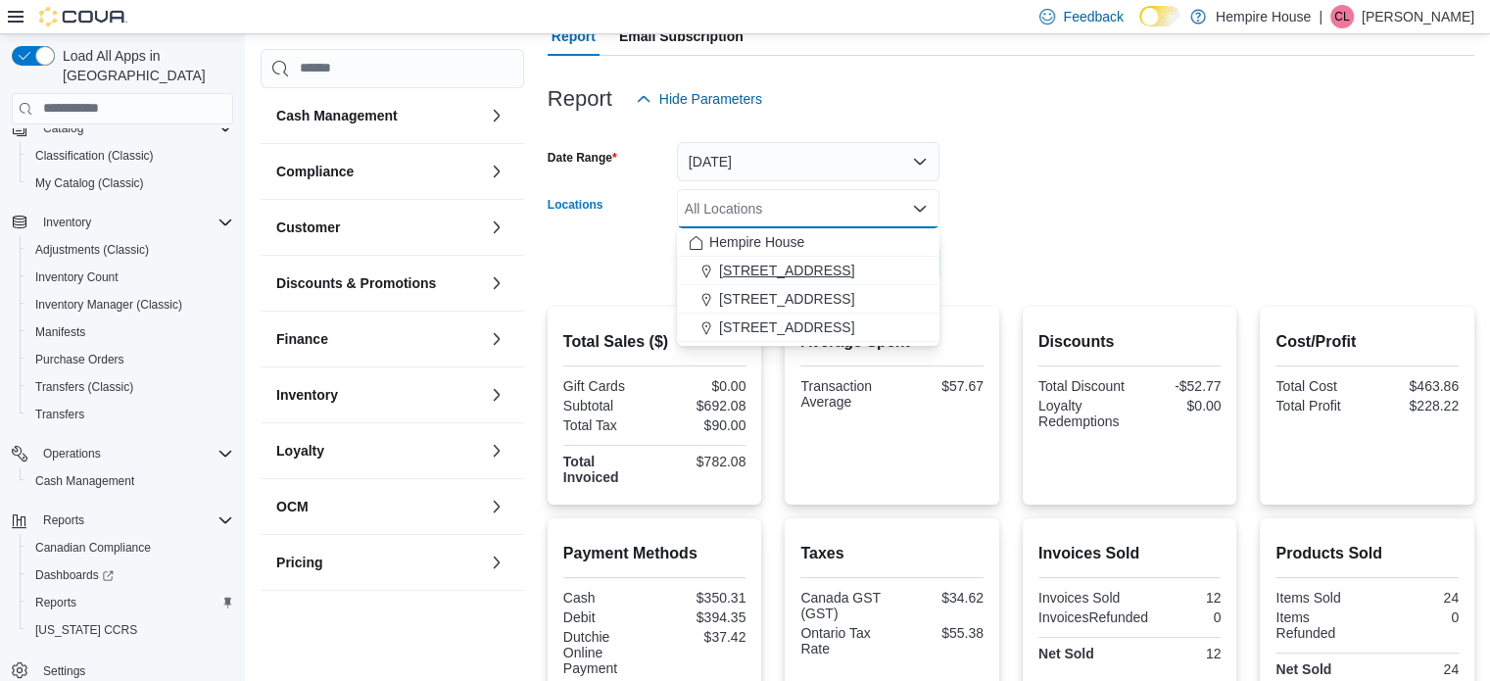
click at [837, 262] on div "[STREET_ADDRESS]" at bounding box center [808, 271] width 239 height 20
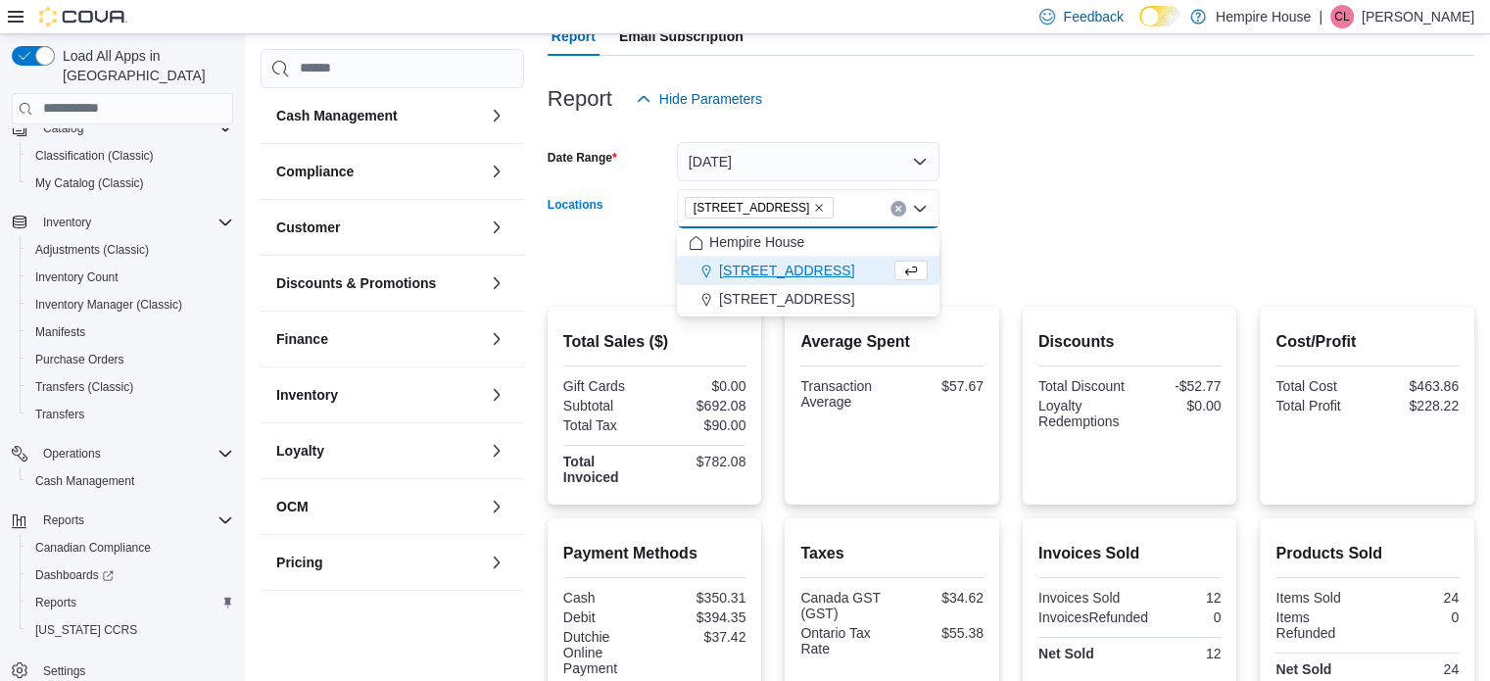
click at [997, 234] on div at bounding box center [1011, 236] width 927 height 16
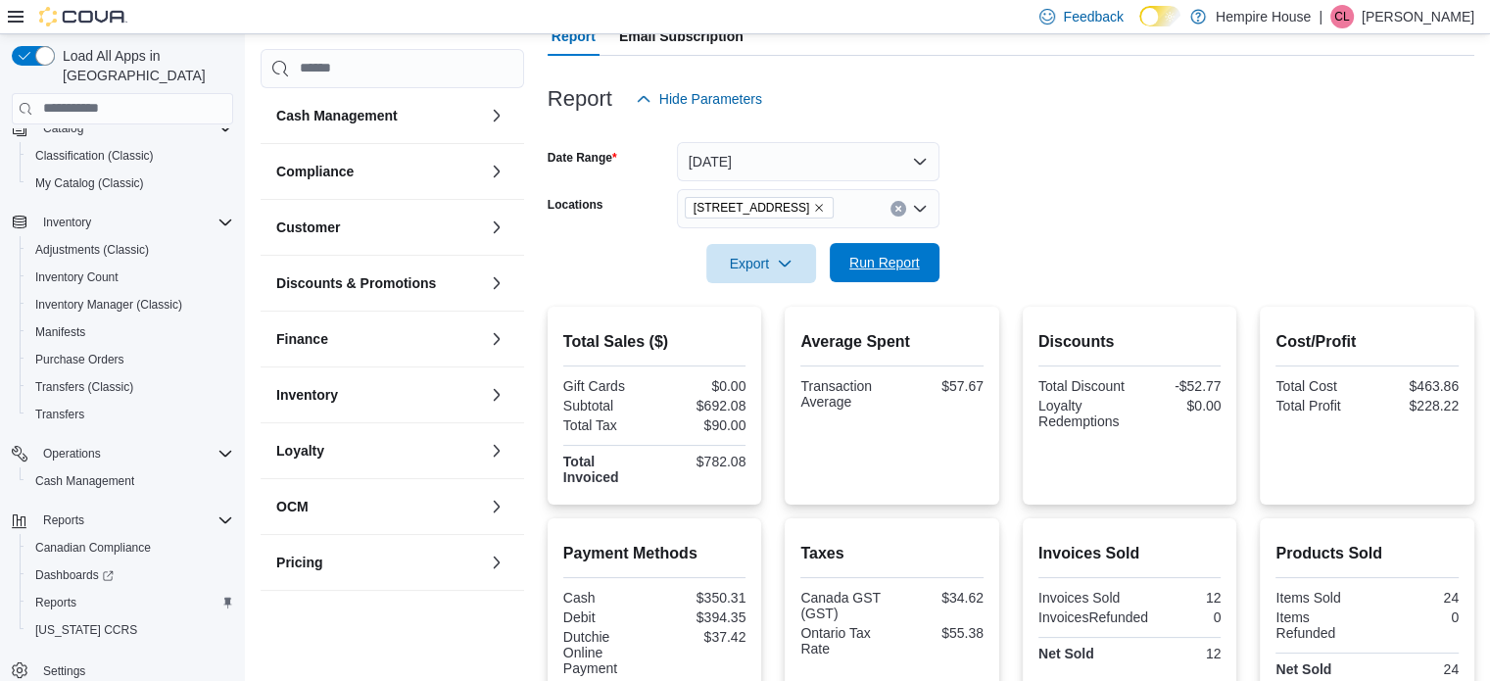
click at [889, 254] on span "Run Report" at bounding box center [884, 263] width 71 height 20
click at [894, 203] on button "Clear input" at bounding box center [899, 209] width 16 height 16
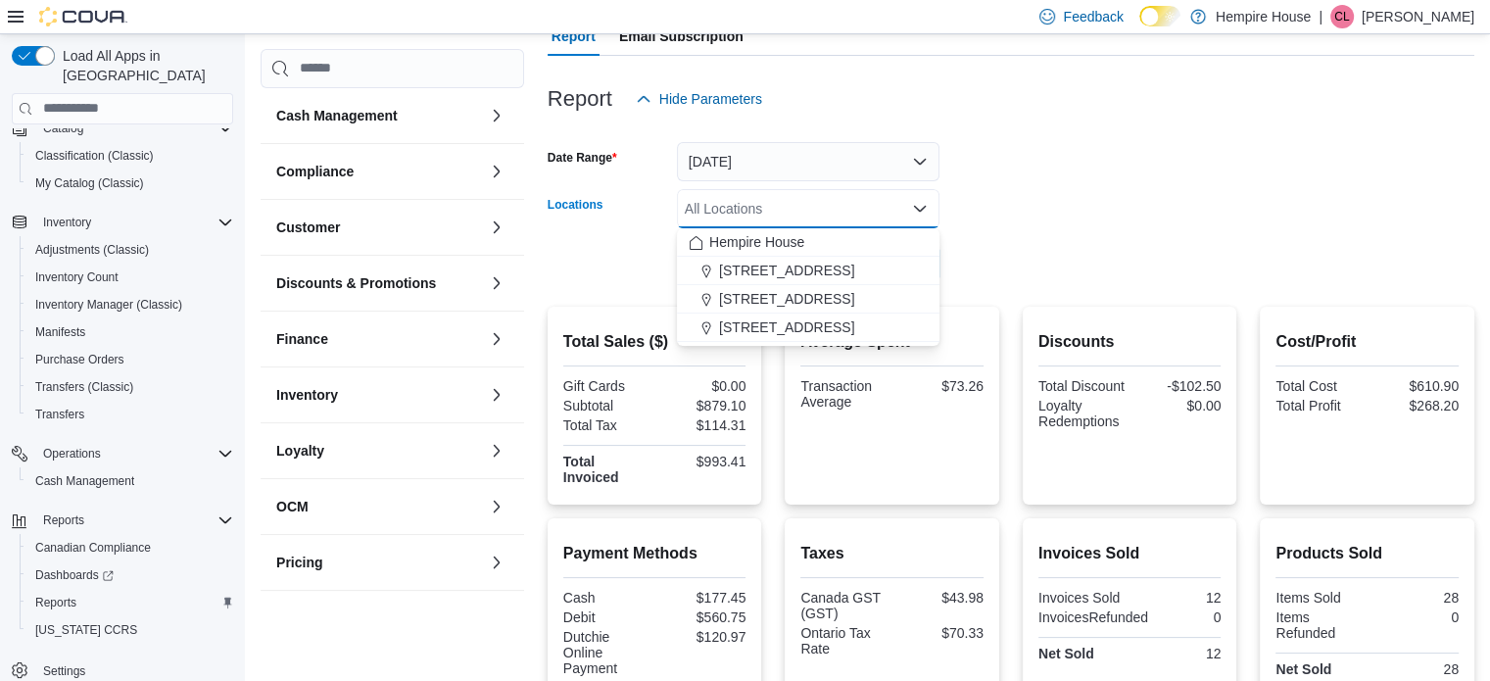
click at [808, 317] on div "[STREET_ADDRESS]" at bounding box center [808, 327] width 239 height 20
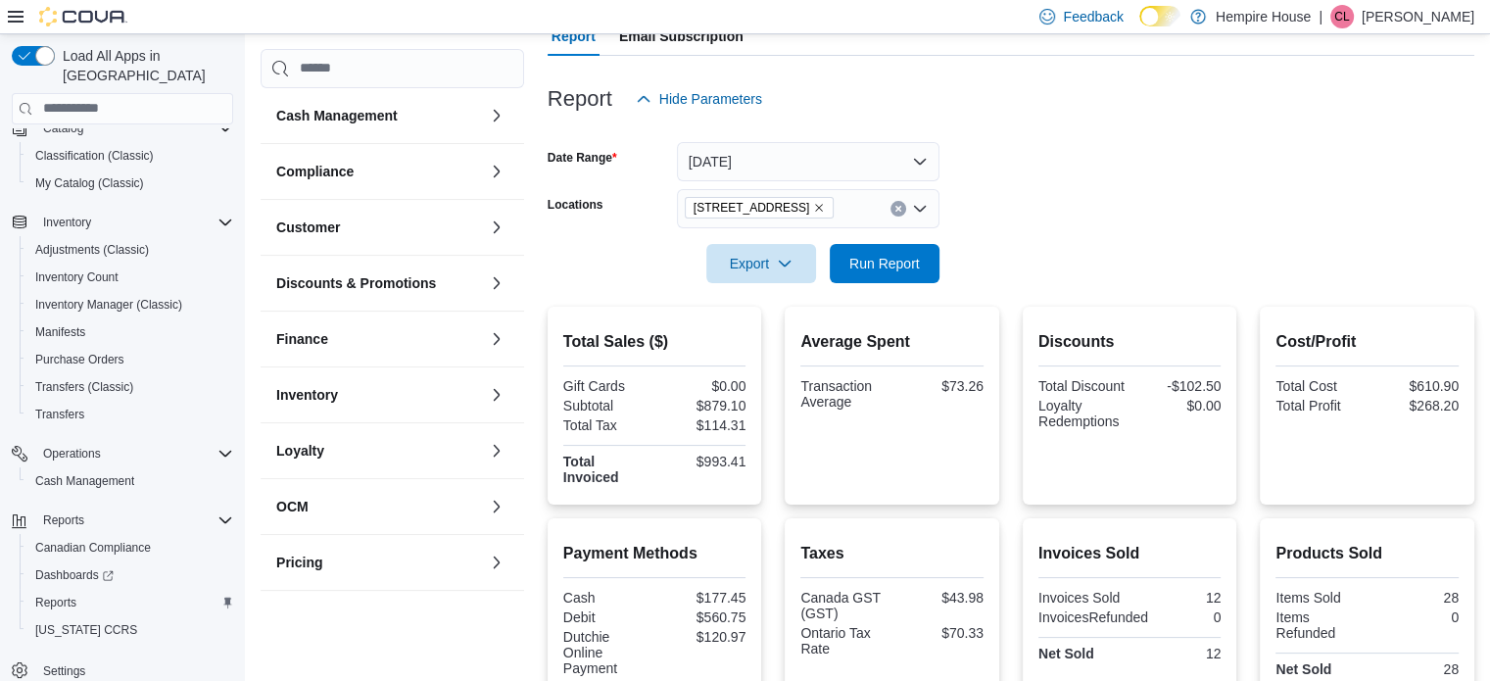
click at [1029, 220] on form "Date Range [DATE] Locations [STREET_ADDRESS] Export Run Report" at bounding box center [1011, 201] width 927 height 165
click at [891, 271] on span "Run Report" at bounding box center [884, 263] width 71 height 20
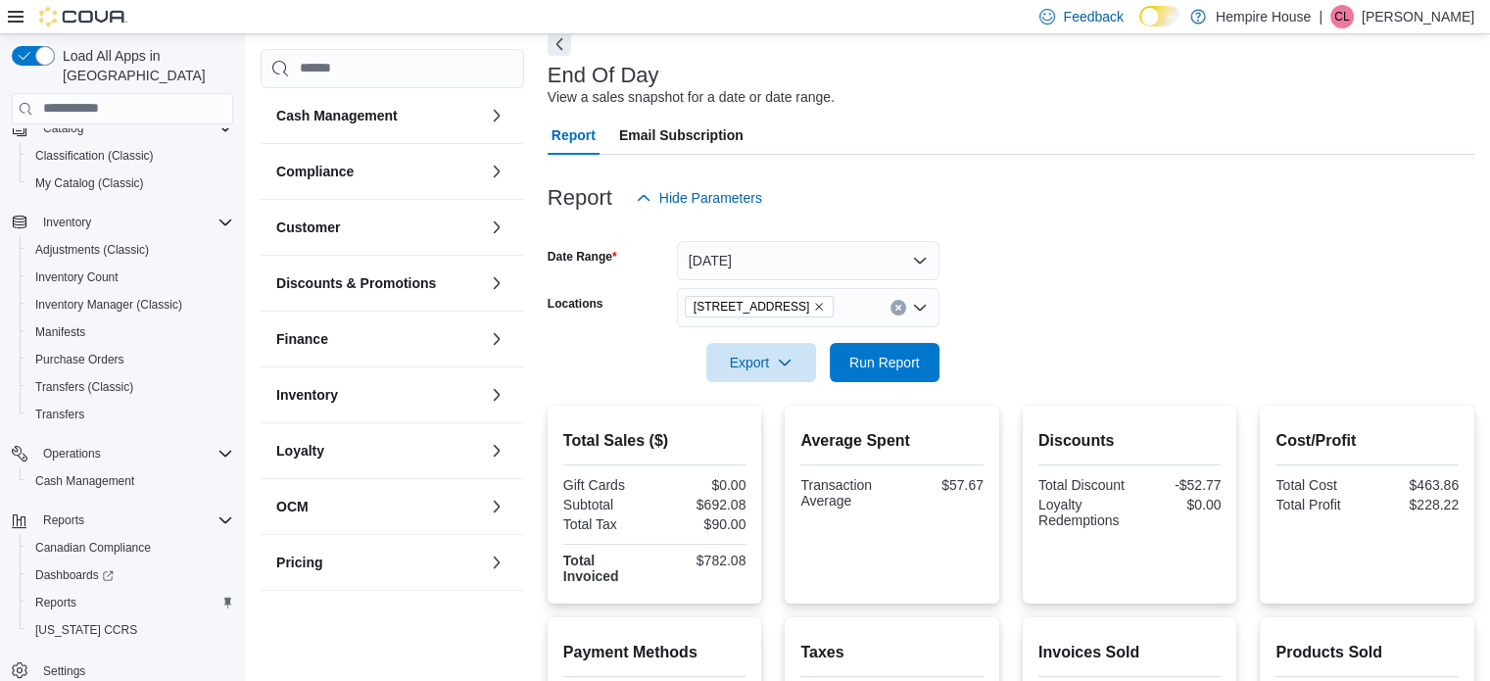
scroll to position [98, 0]
click at [862, 353] on span "Run Report" at bounding box center [884, 361] width 71 height 20
click at [813, 309] on icon "Remove 59 First Street from selection in this group" at bounding box center [819, 306] width 12 height 12
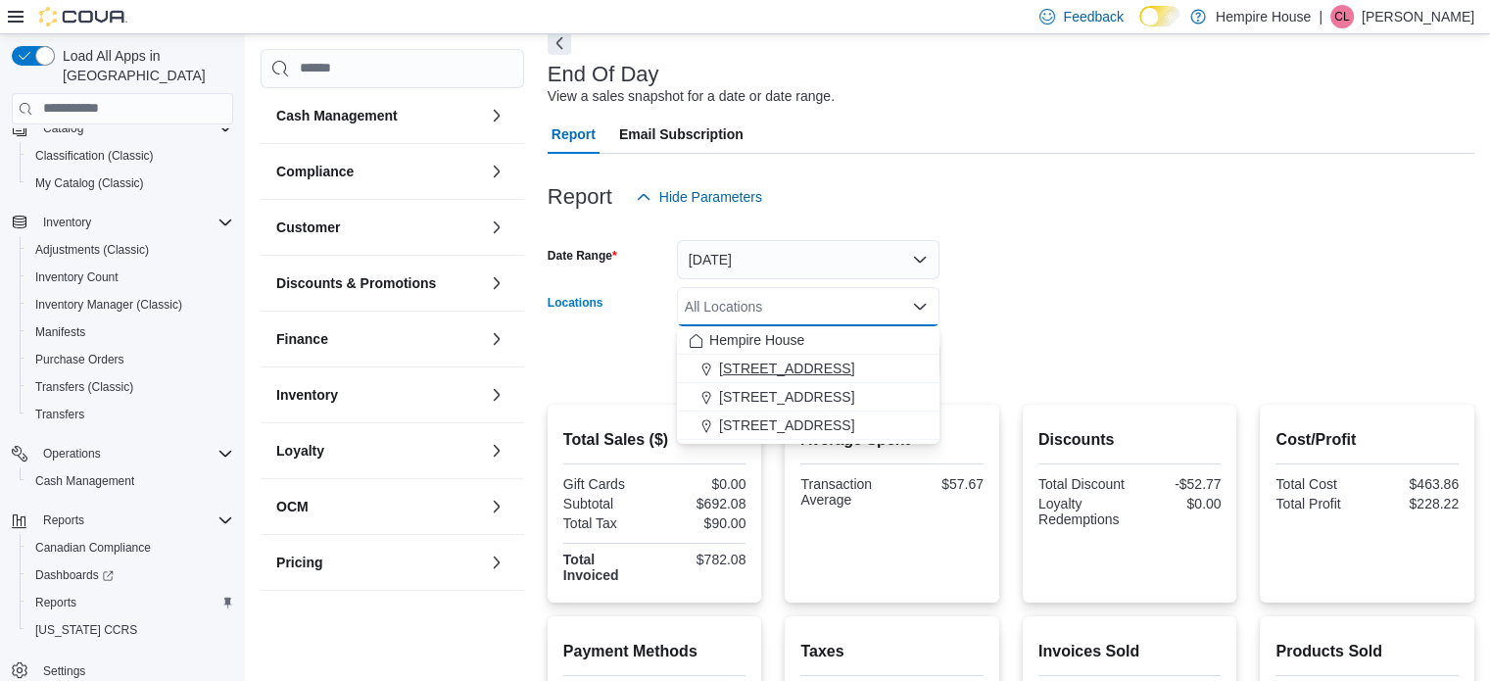
click at [758, 371] on span "[STREET_ADDRESS]" at bounding box center [786, 369] width 135 height 20
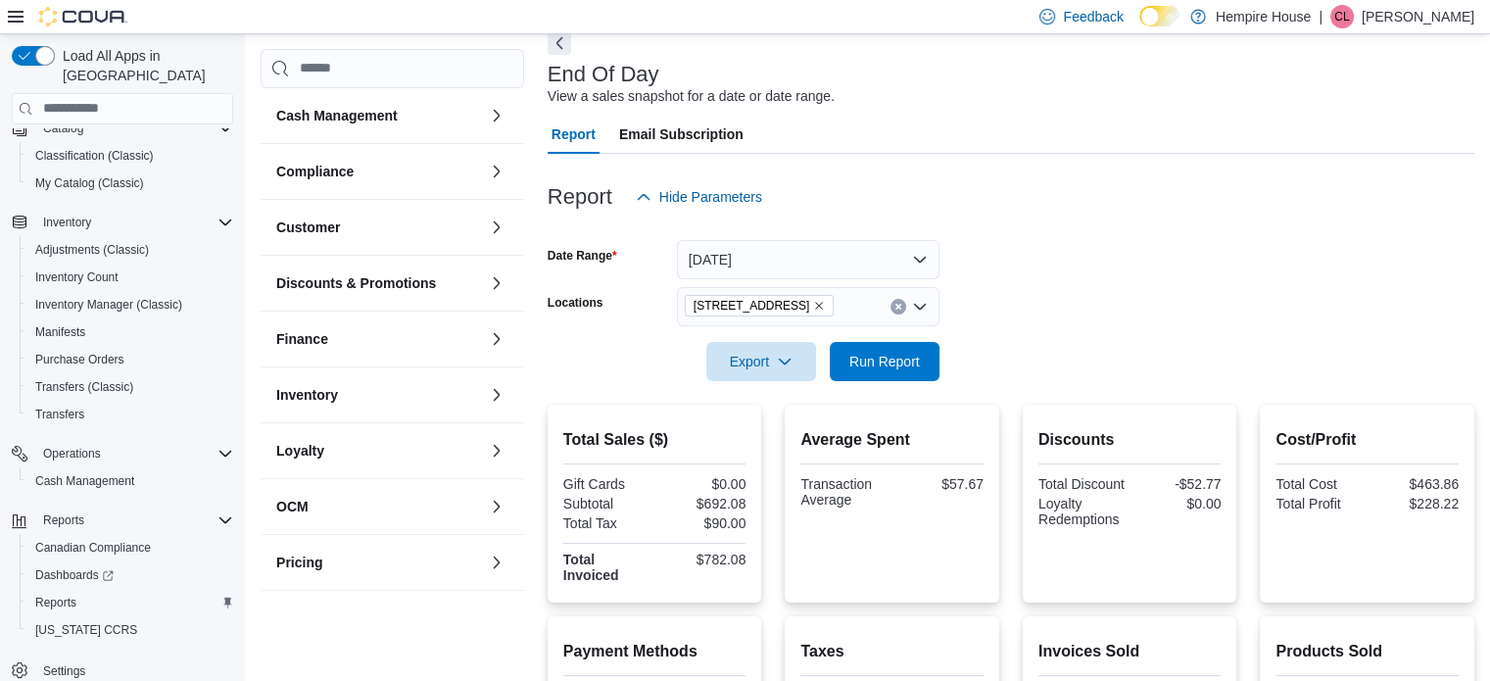
drag, startPoint x: 1012, startPoint y: 316, endPoint x: 921, endPoint y: 361, distance: 101.2
click at [1012, 317] on form "Date Range [DATE] Locations [STREET_ADDRESS] Export Run Report" at bounding box center [1011, 299] width 927 height 165
click at [910, 362] on span "Run Report" at bounding box center [884, 361] width 71 height 20
